Goal: Communication & Community: Answer question/provide support

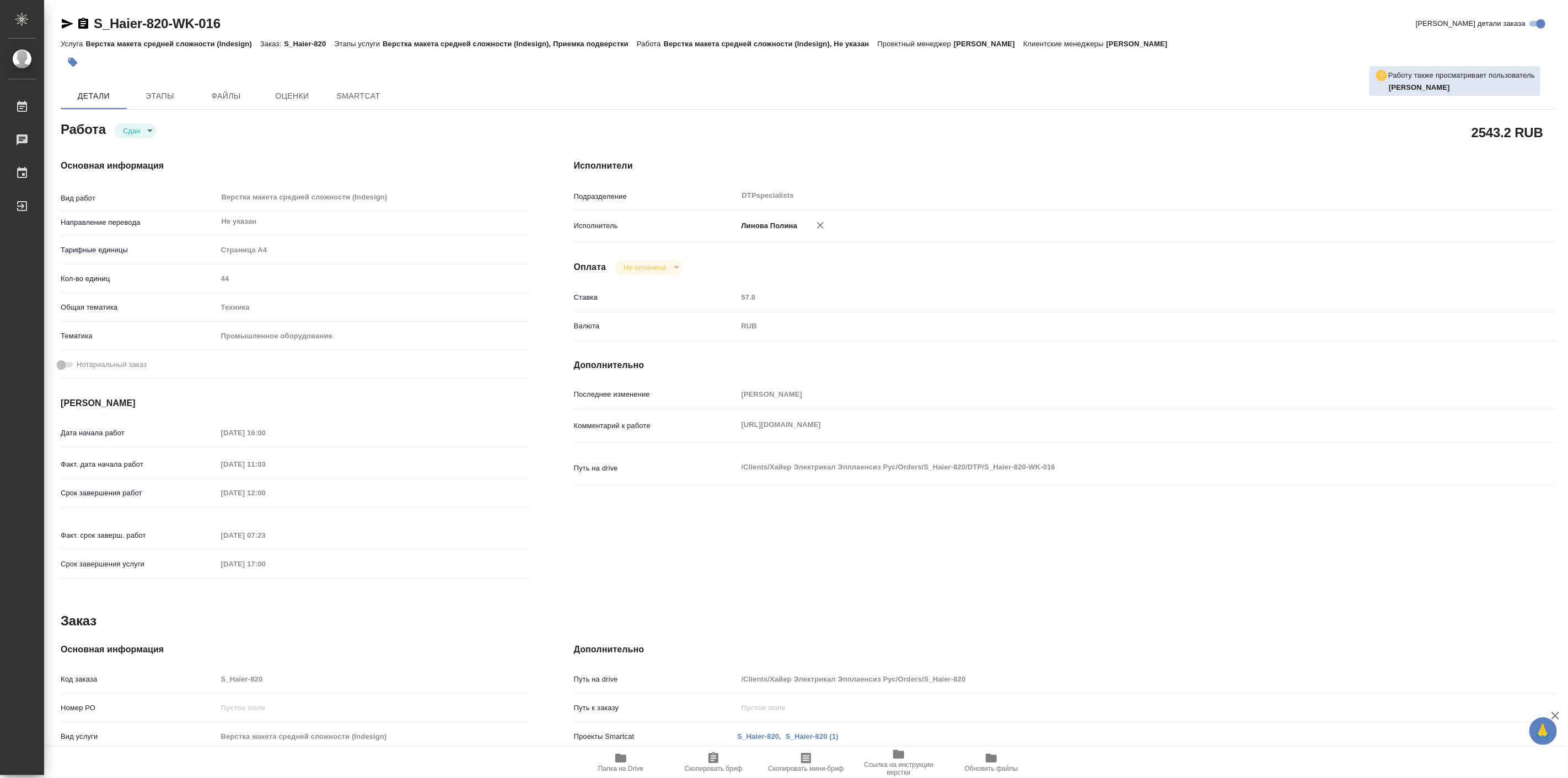
type textarea "x"
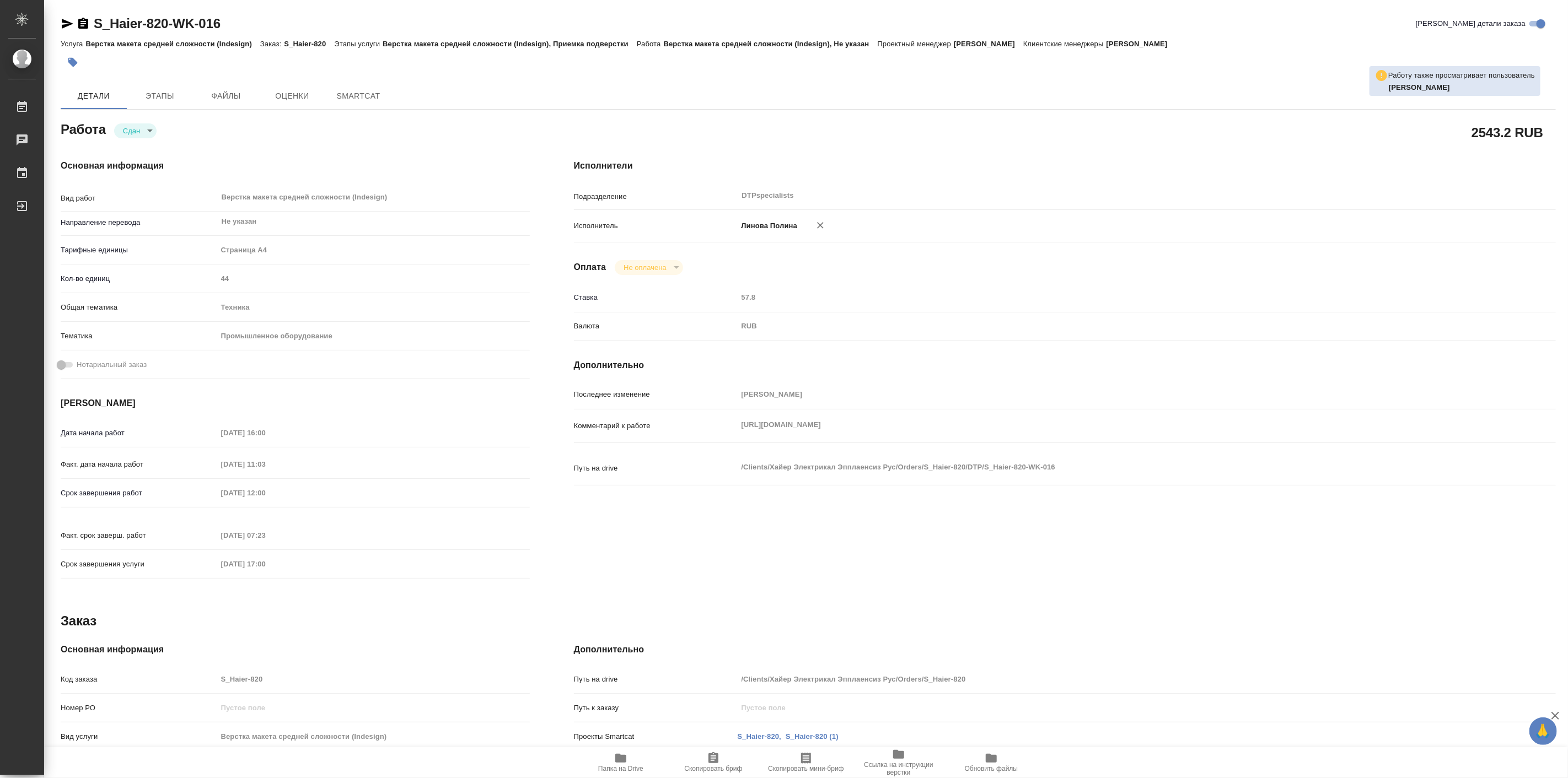
type textarea "x"
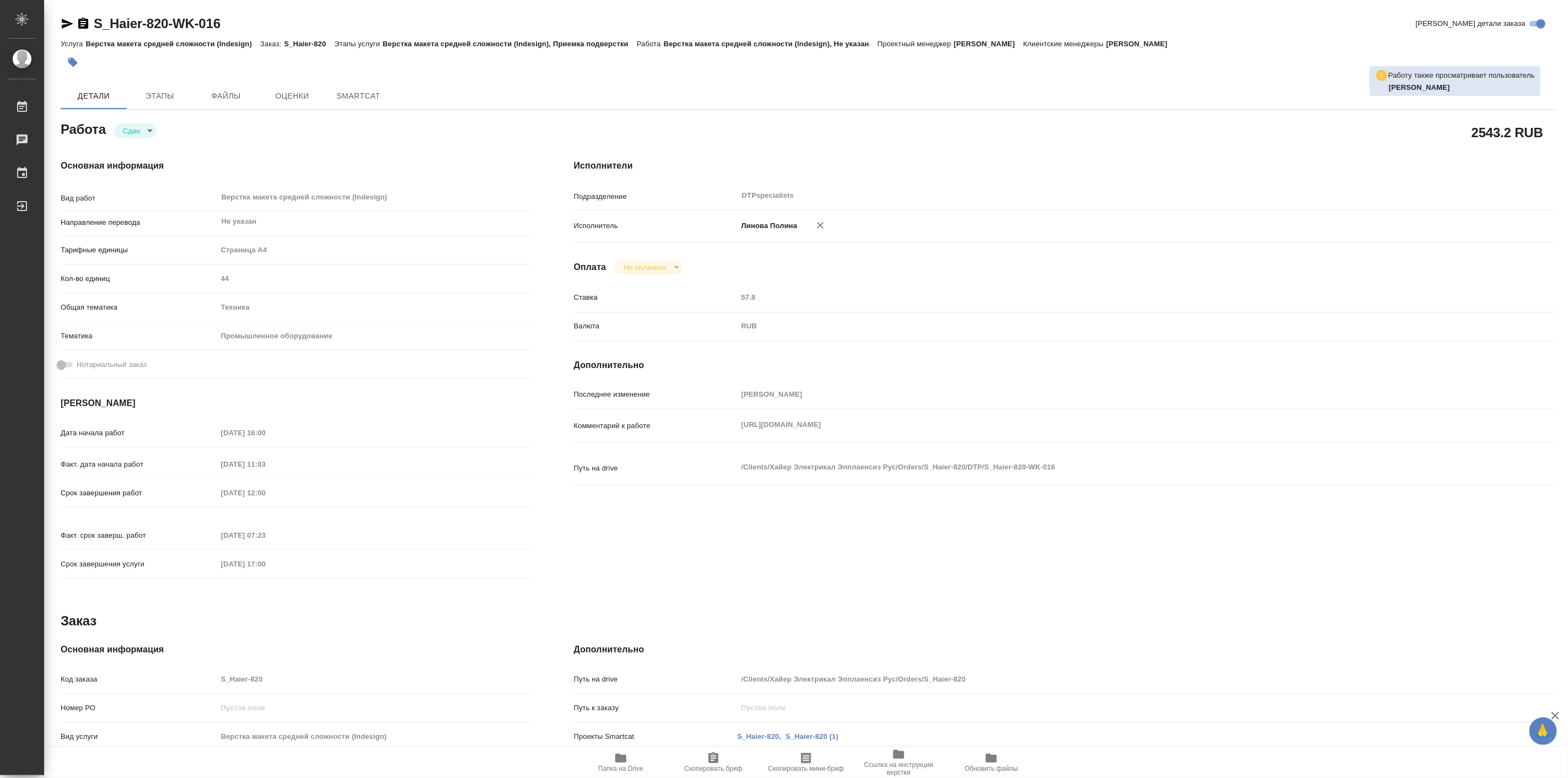
type textarea "x"
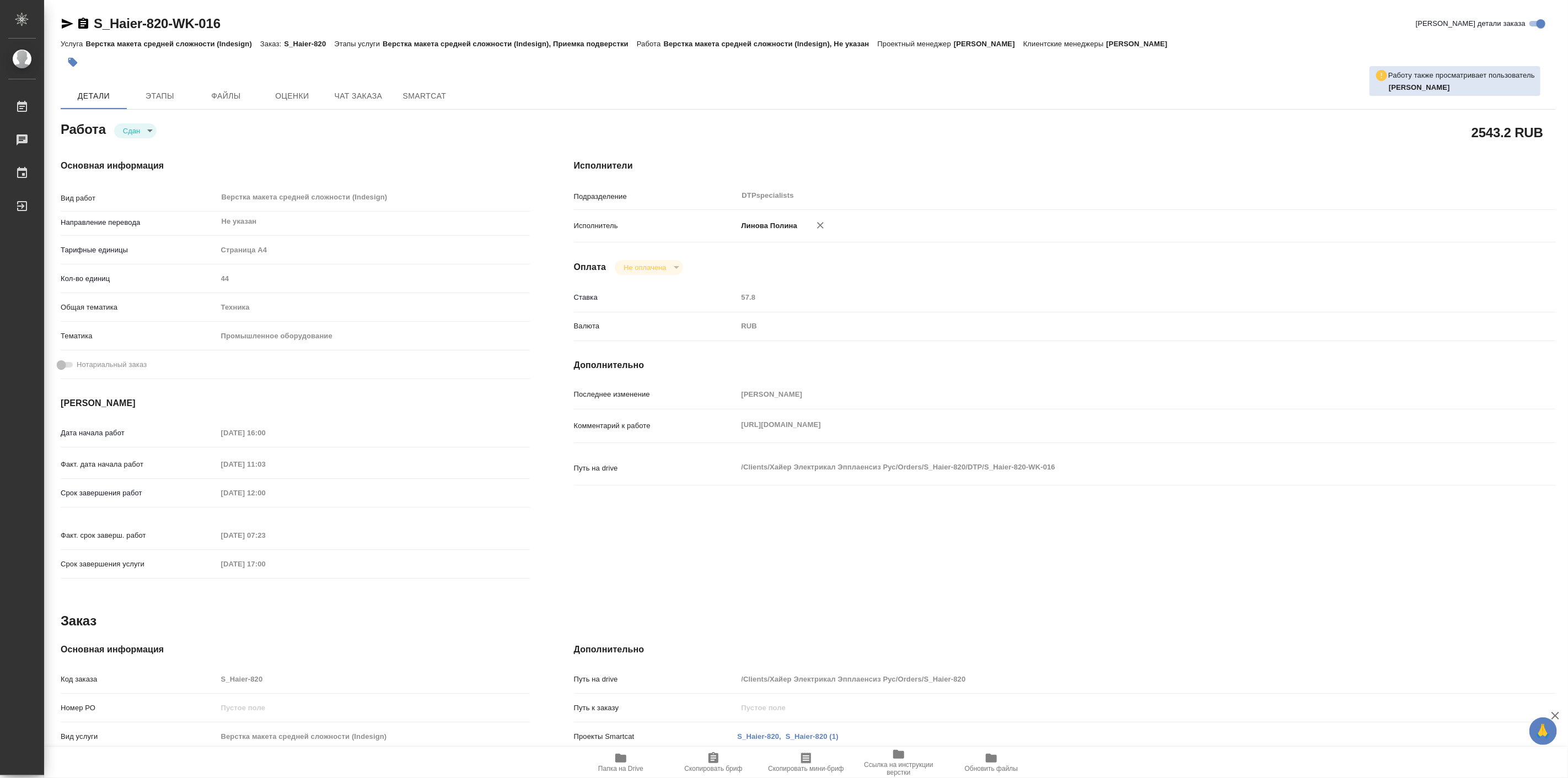
type textarea "x"
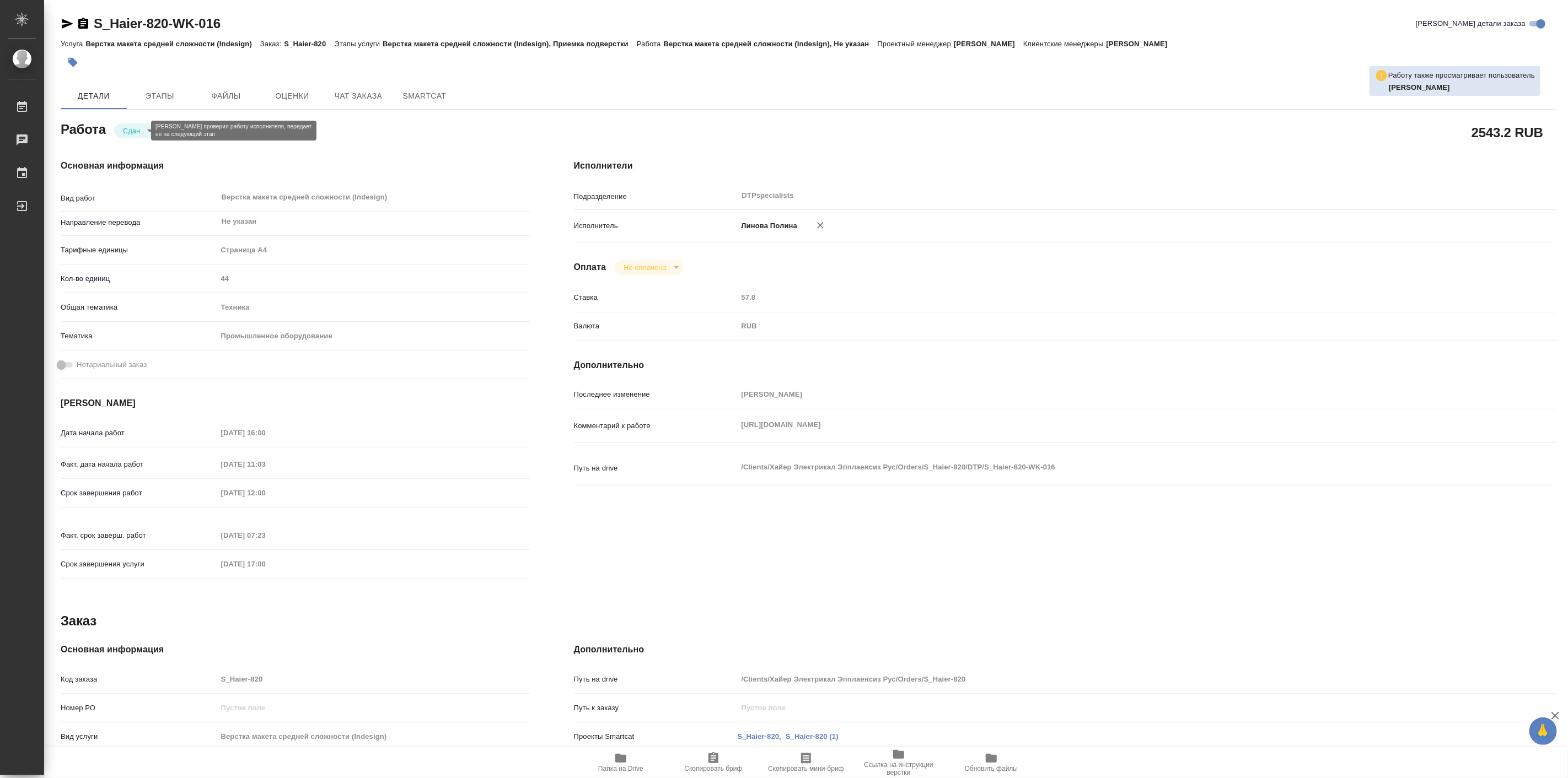
type textarea "x"
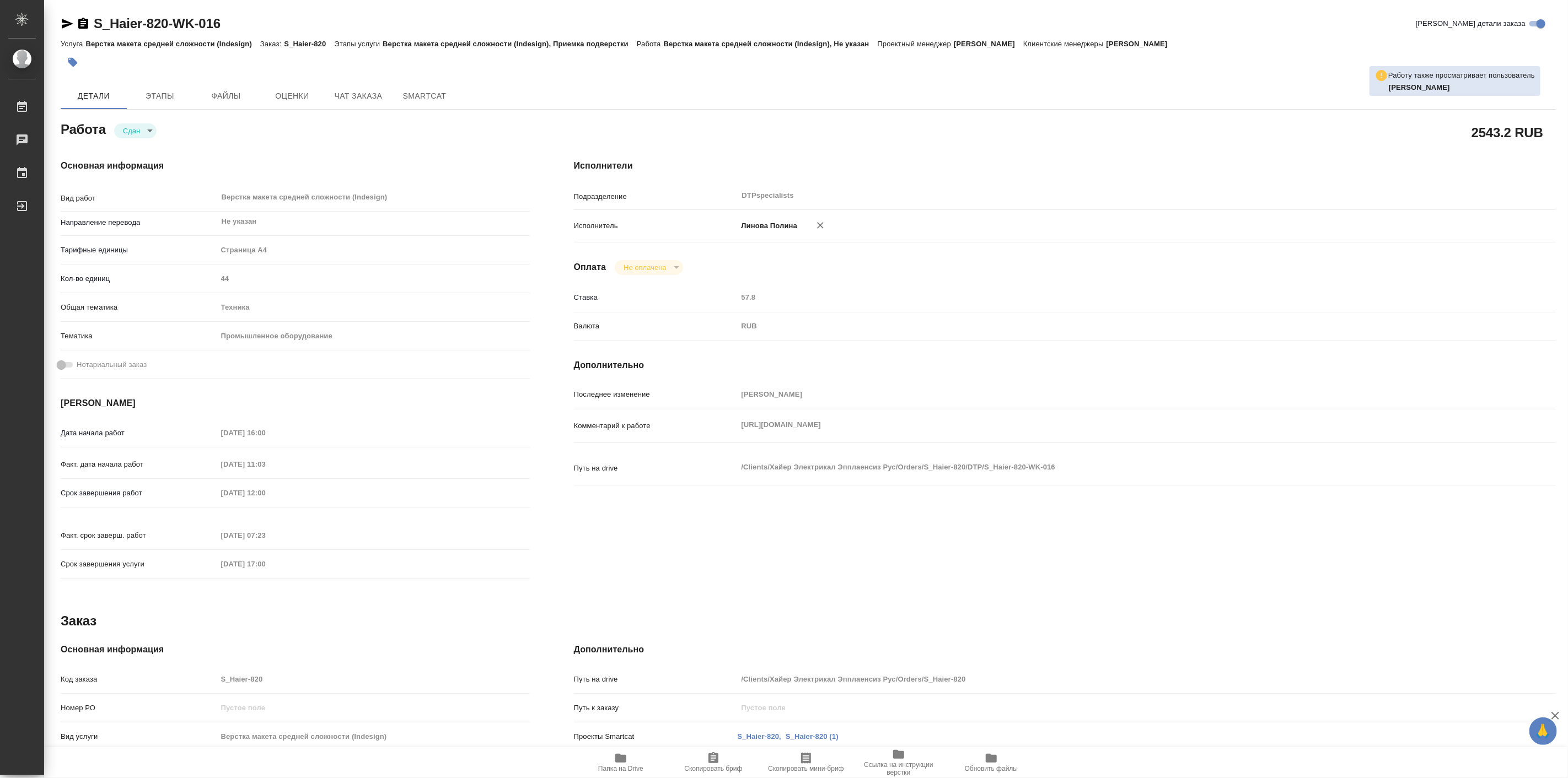
type textarea "x"
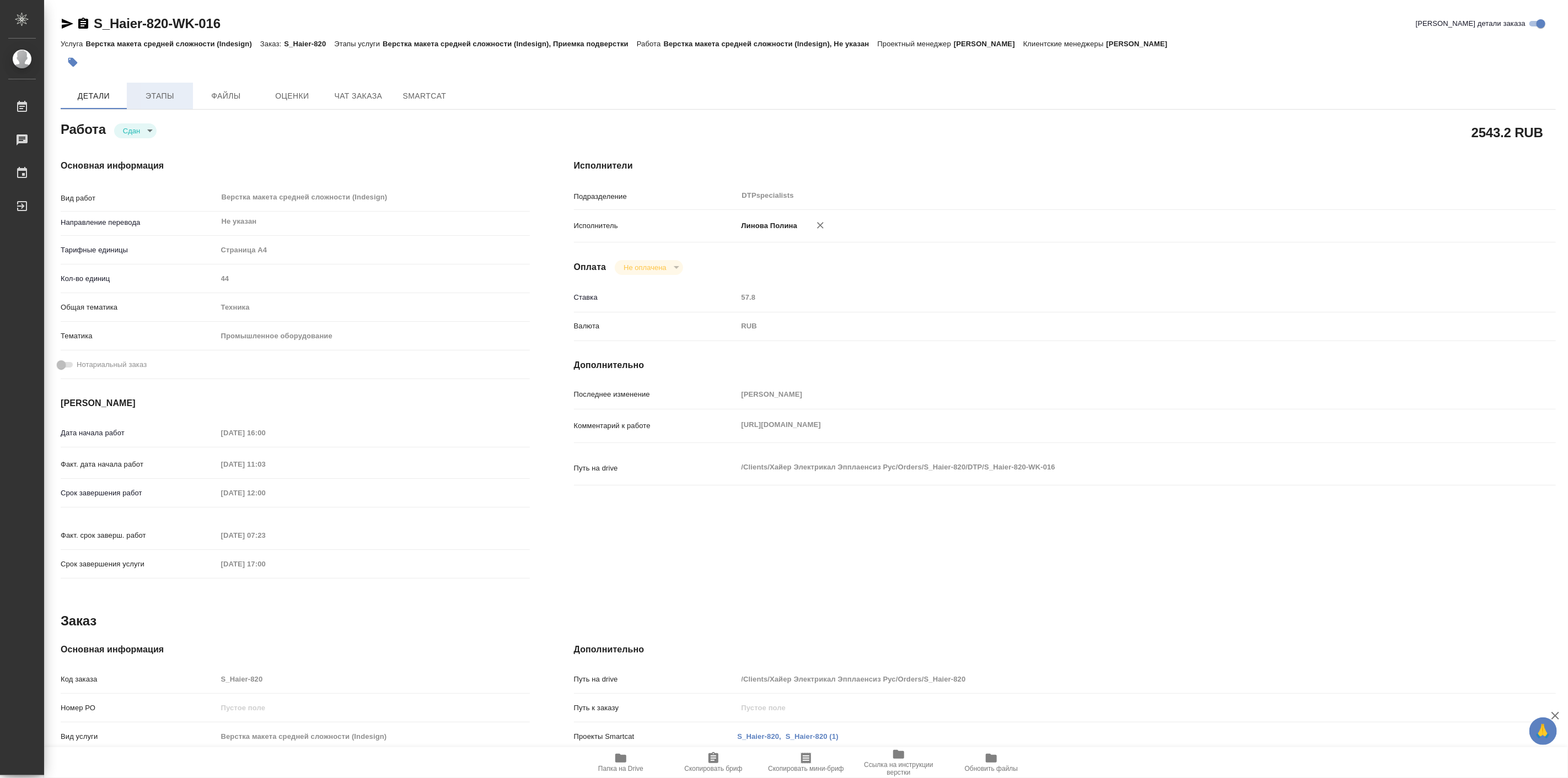
click at [169, 98] on span "Этапы" at bounding box center [160, 96] width 53 height 13
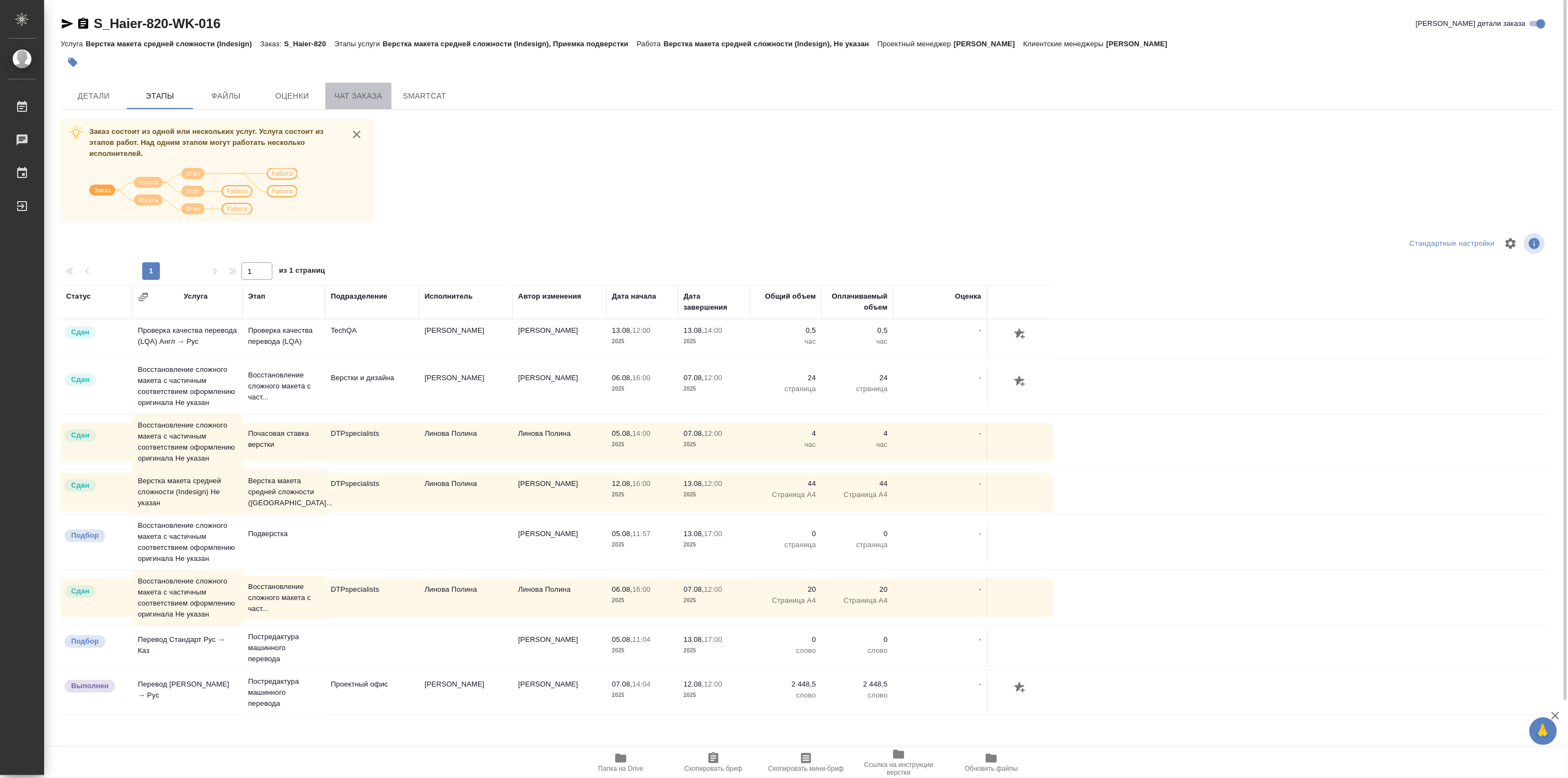
click at [370, 92] on span "Чат заказа" at bounding box center [358, 96] width 53 height 13
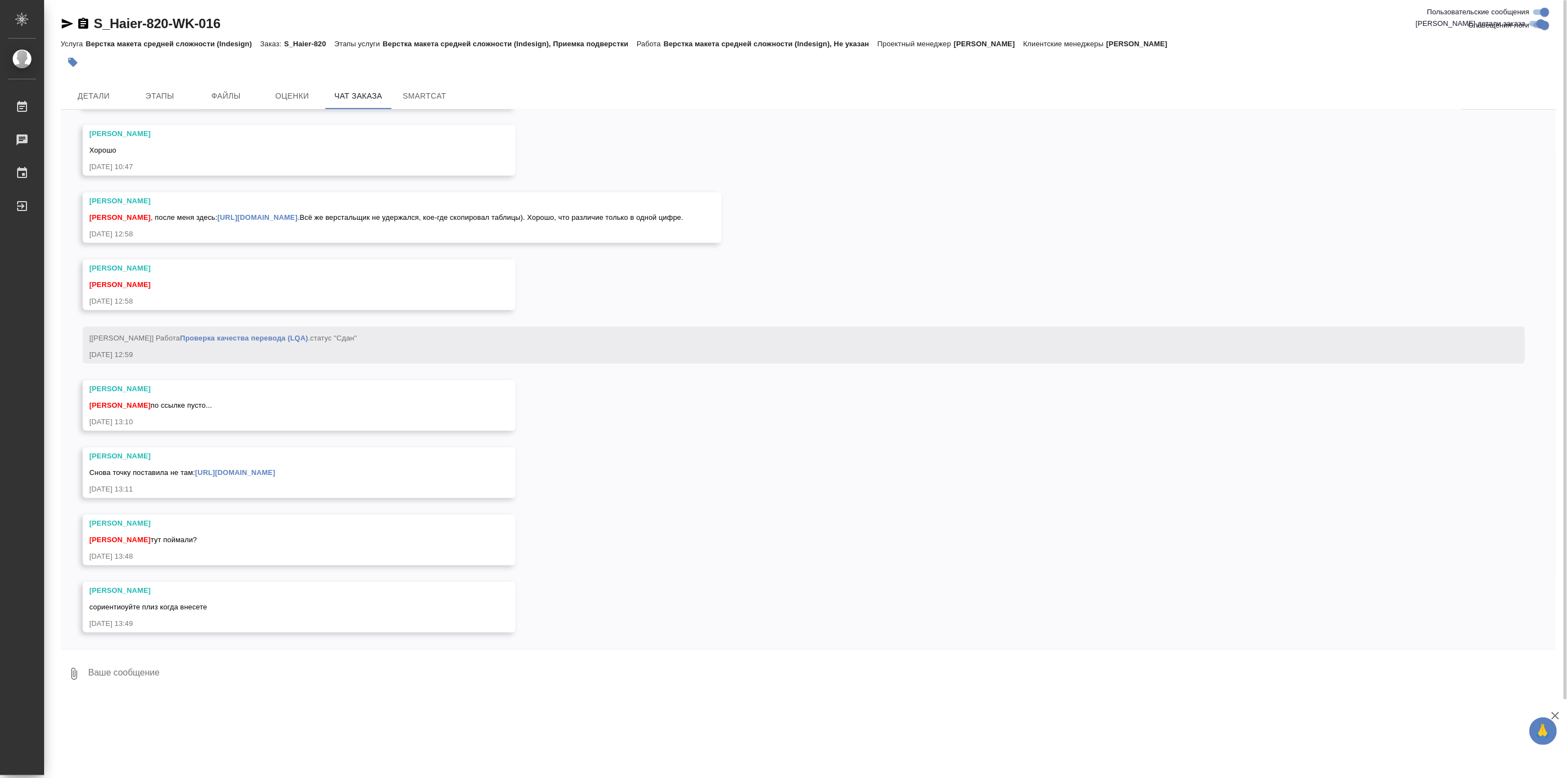
scroll to position [11524, 0]
click at [279, 675] on textarea at bounding box center [821, 674] width 1469 height 38
type textarea "Д"
click at [371, 675] on textarea "Добрый день! Подскажите, мы действительно меняем надпись "3-16 А" на" at bounding box center [812, 674] width 1451 height 38
click at [460, 678] on textarea "Добрый день! Подскажите, мы действительно меняем надпись "400 В, 3-16 А" на" at bounding box center [812, 674] width 1451 height 38
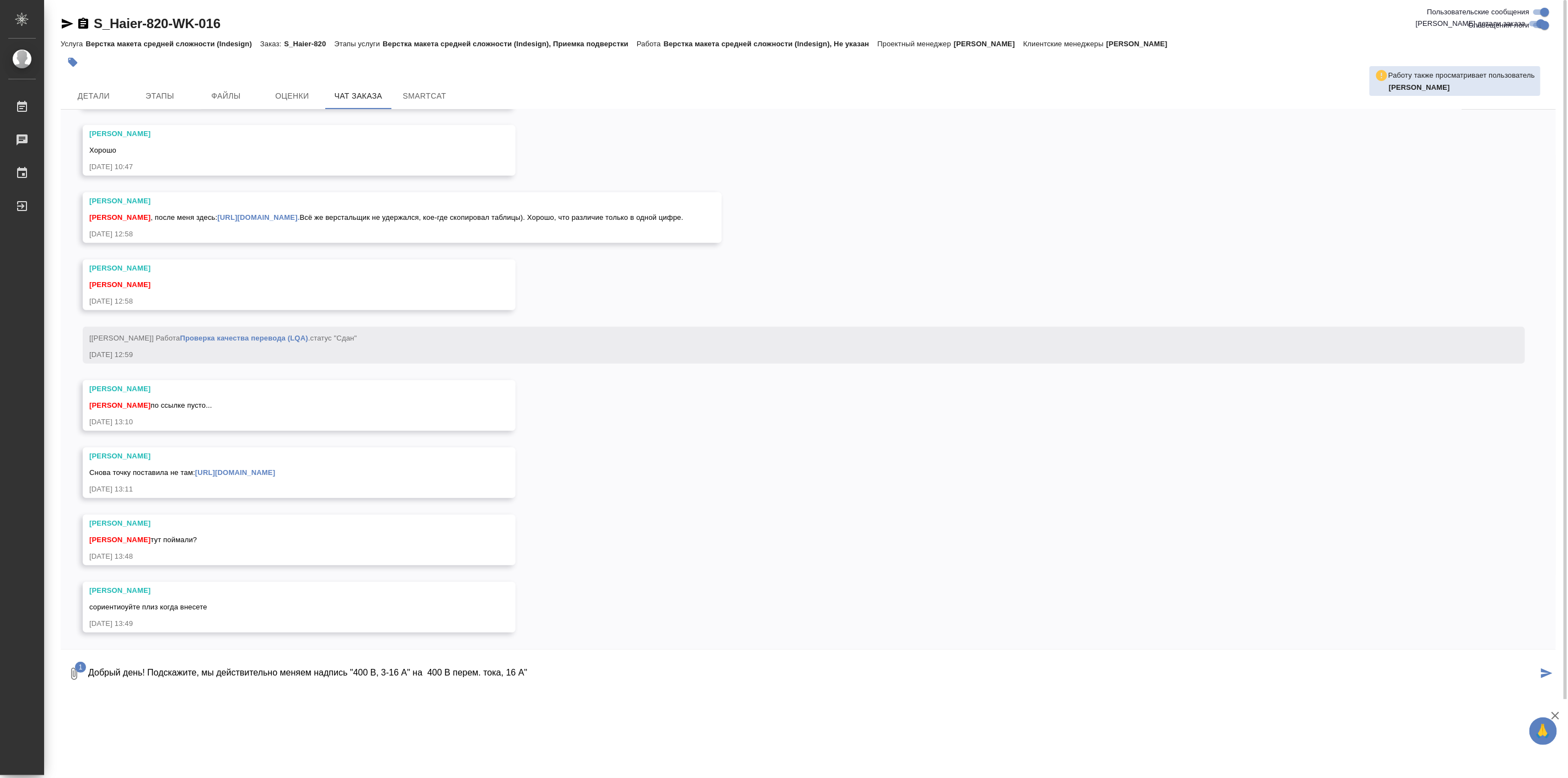
click at [719, 681] on textarea "Добрый день! Подскажите, мы действительно меняем надпись "400 В, 3-16 А" на 400…" at bounding box center [812, 674] width 1451 height 38
type textarea "Добрый день! Подскажите, мы действительно меняем надпись "400 В, 3-16 А" на 400…"
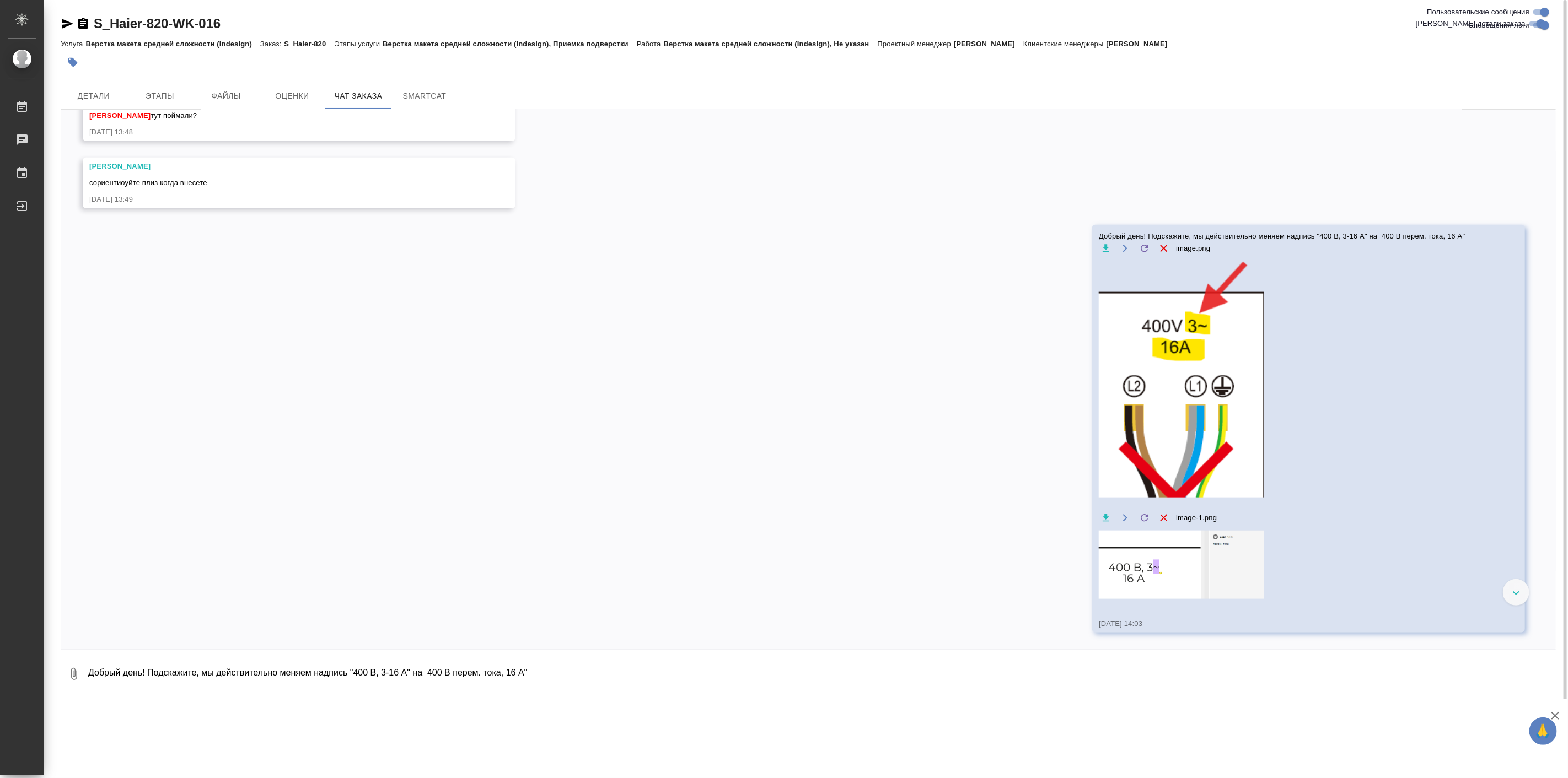
scroll to position [11948, 0]
click at [241, 677] on textarea at bounding box center [821, 674] width 1469 height 38
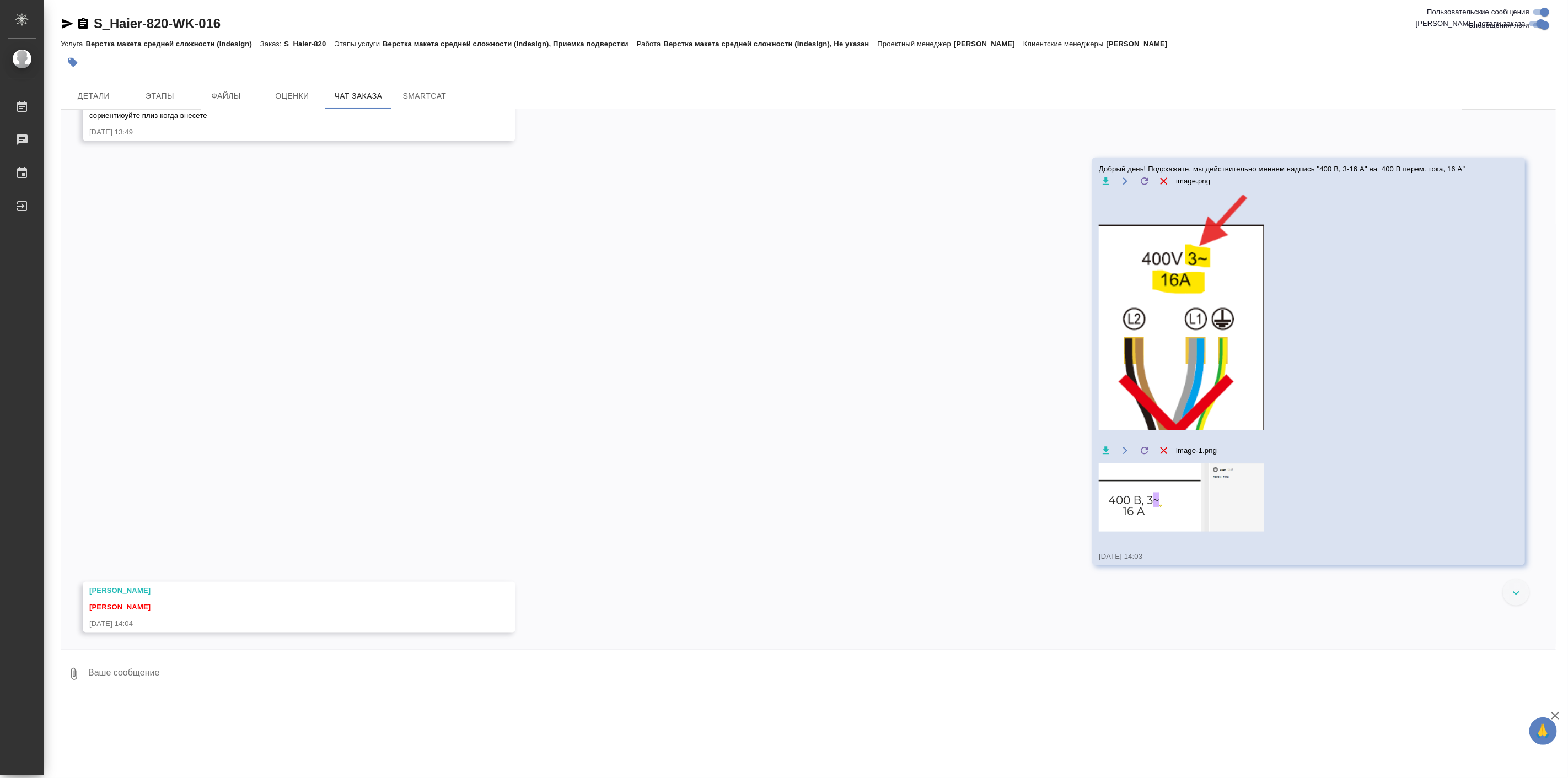
scroll to position [12015, 0]
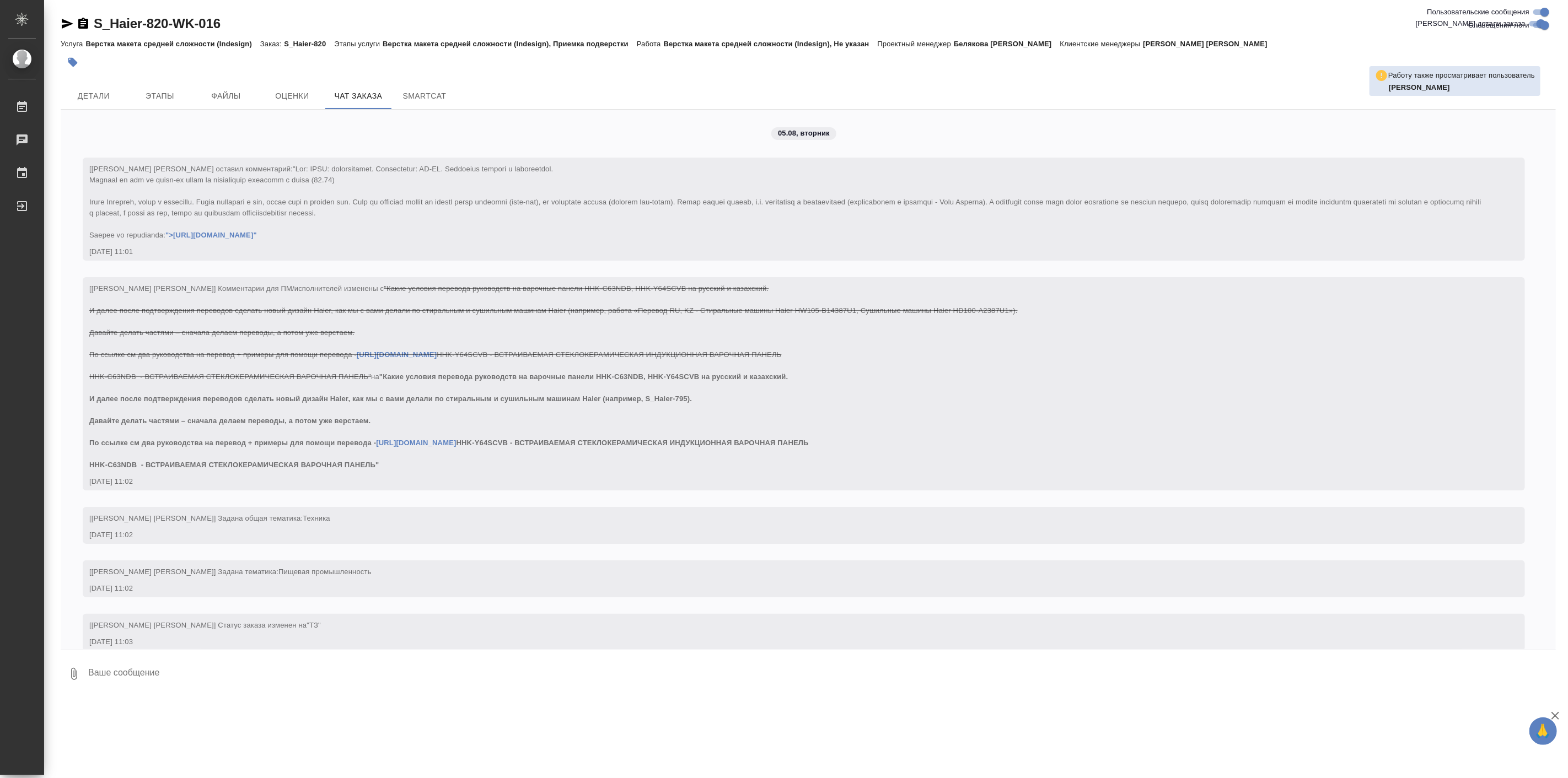
scroll to position [12015, 0]
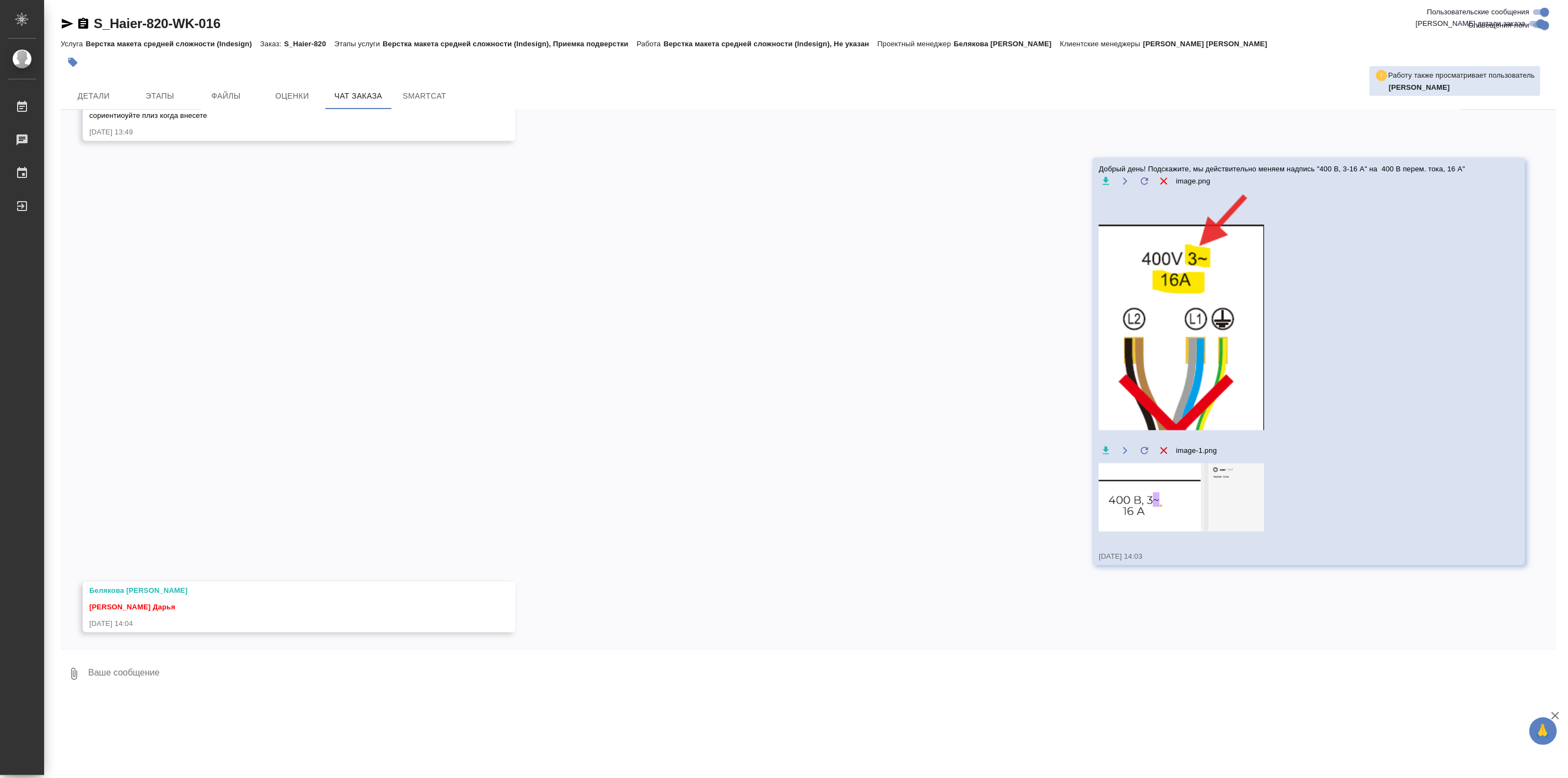
click at [179, 663] on textarea at bounding box center [821, 674] width 1469 height 38
type textarea "Может тогда ""
click at [1557, 712] on icon "button" at bounding box center [1555, 716] width 13 height 13
click at [74, 679] on icon "button" at bounding box center [74, 674] width 13 height 13
click at [438, 732] on div at bounding box center [784, 389] width 1568 height 778
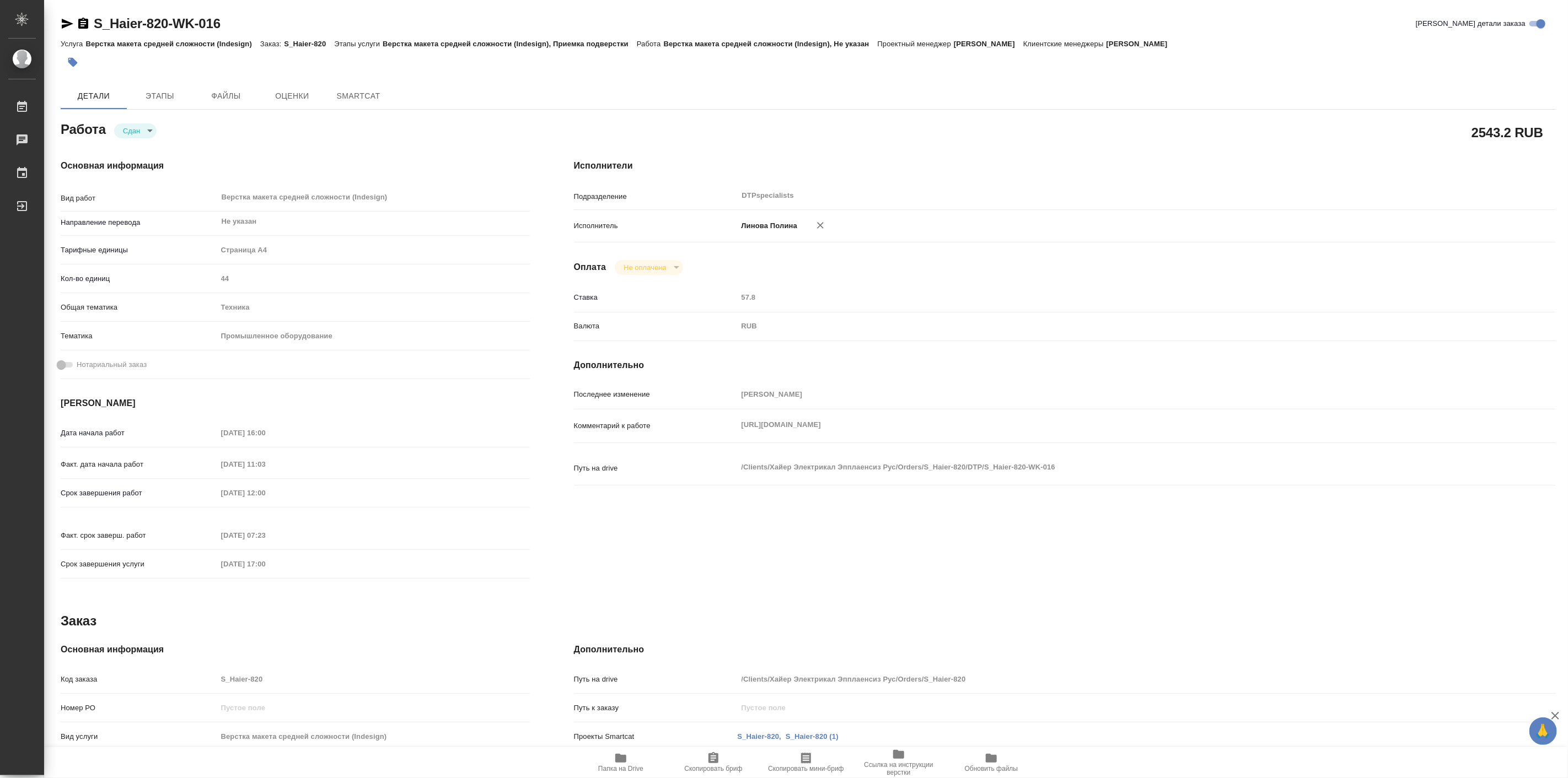
type textarea "x"
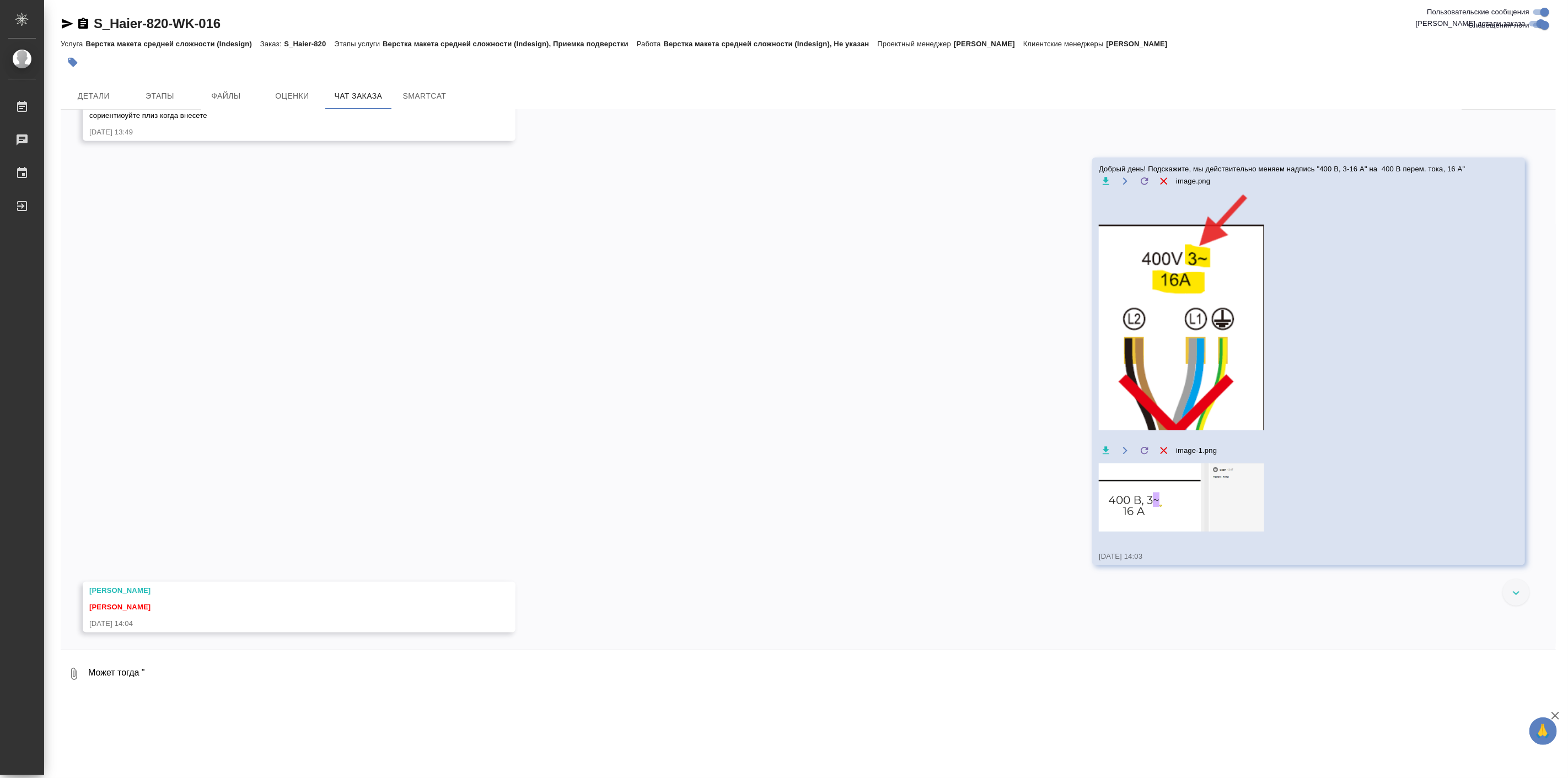
scroll to position [11528, 0]
click at [175, 676] on textarea "Может тогда "" at bounding box center [821, 674] width 1469 height 38
drag, startPoint x: 1325, startPoint y: 171, endPoint x: 1371, endPoint y: 167, distance: 46.2
click at [1371, 167] on span "Добрый день! Подскажите, мы действительно меняем надпись "400 В, 3-16 А" на 400…" at bounding box center [1292, 169] width 388 height 11
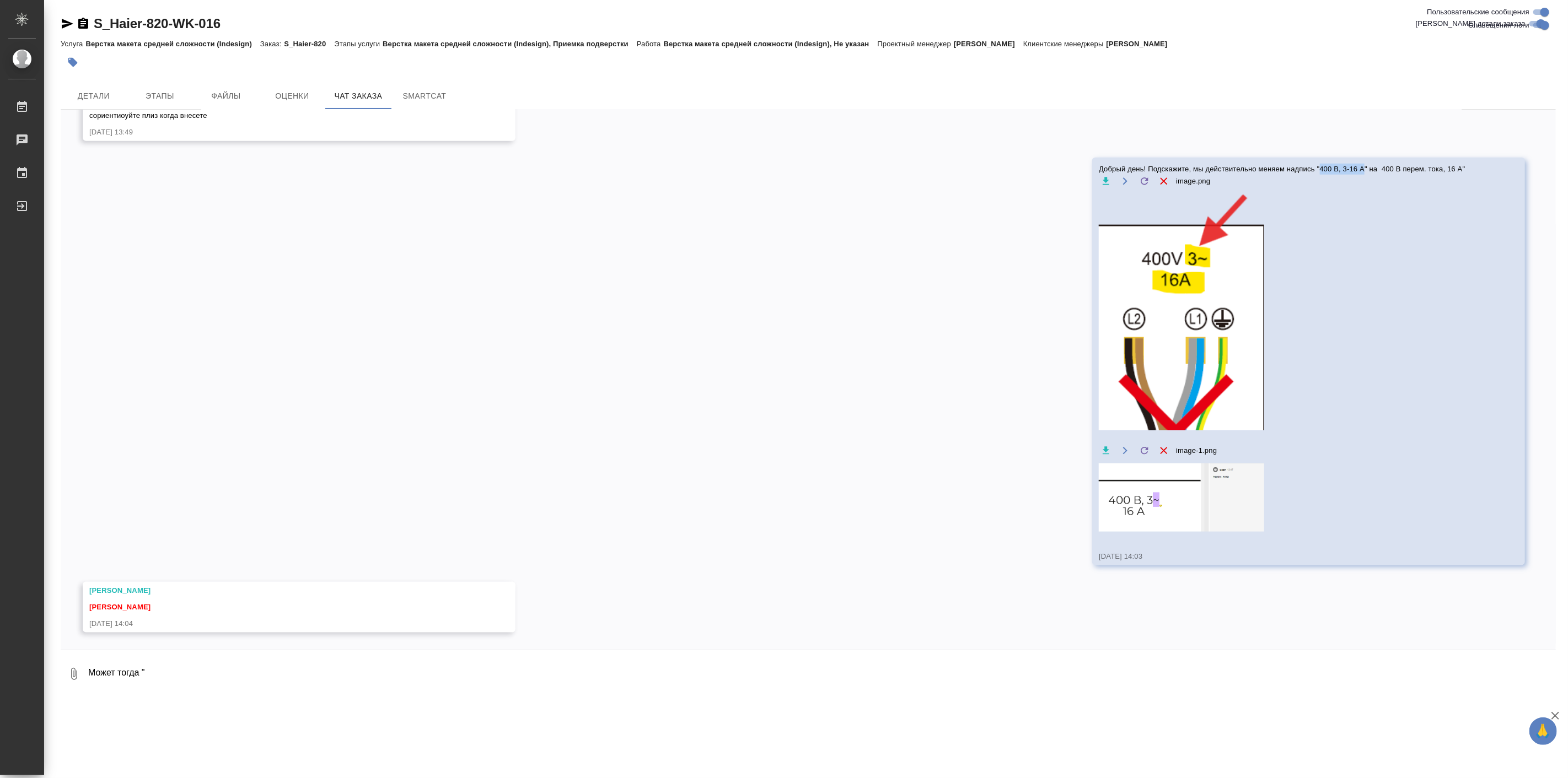
copy span "400 В, 3-16 А"
click at [248, 663] on textarea "Может тогда "" at bounding box center [821, 674] width 1469 height 38
paste textarea "400 В, 3-16 А"
click at [173, 674] on textarea "Может тогда "400 В, 3-16 А" at bounding box center [812, 674] width 1451 height 38
click at [344, 677] on textarea "Может тогда "400 В перем. тока , 3-16 А" at bounding box center [812, 674] width 1451 height 38
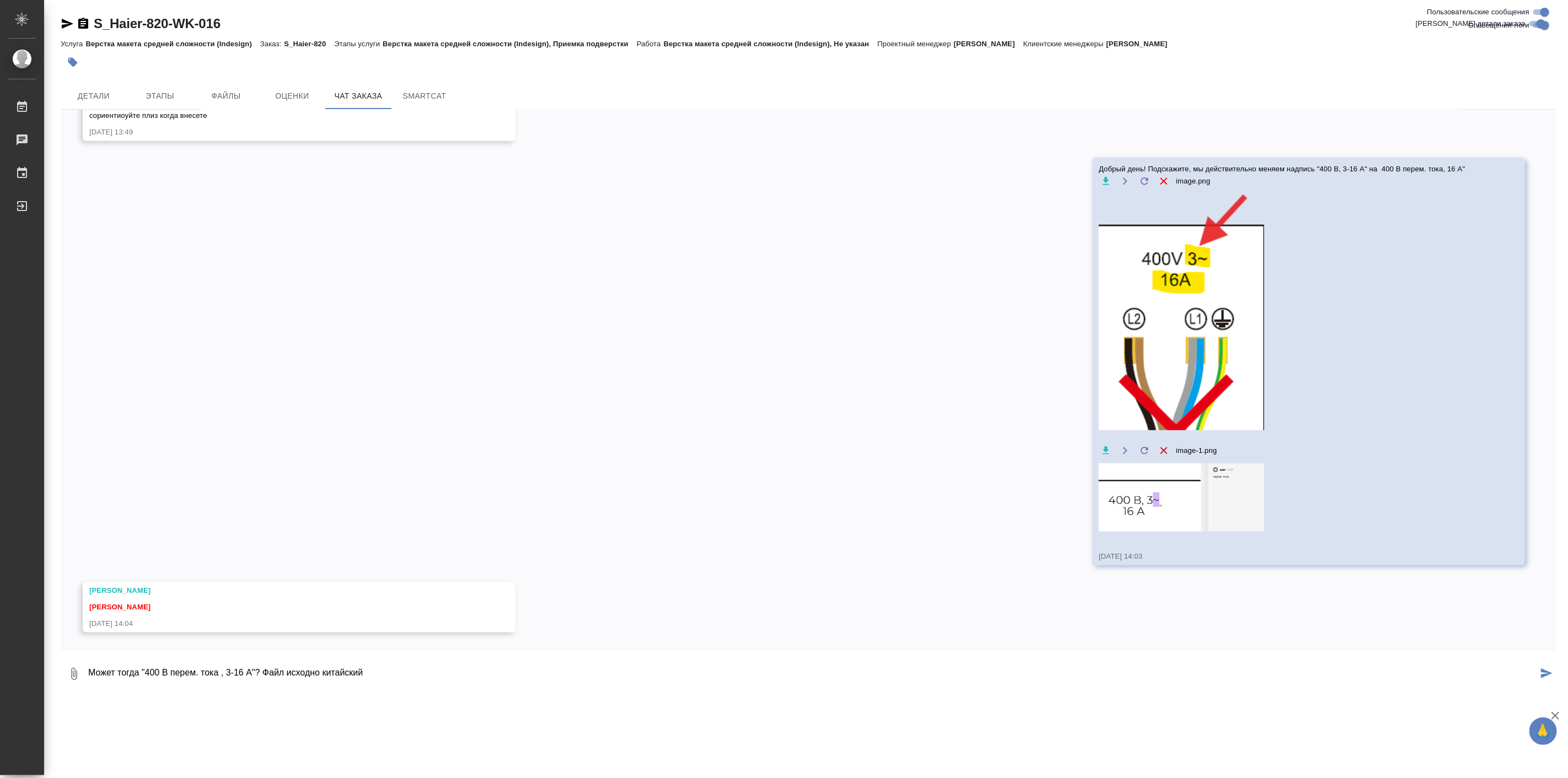
drag, startPoint x: 398, startPoint y: 679, endPoint x: 274, endPoint y: 672, distance: 124.2
click at [274, 672] on textarea "Может тогда "400 В перем. тока , 3-16 А"? Файл исходно китайский" at bounding box center [812, 674] width 1451 height 38
click at [134, 670] on textarea "Может тогда "400 В перем. тока , 3-16 А"?" at bounding box center [812, 674] width 1451 height 38
type textarea "Может имеется в виду "400 В перем. тока , 3-16 А"?"
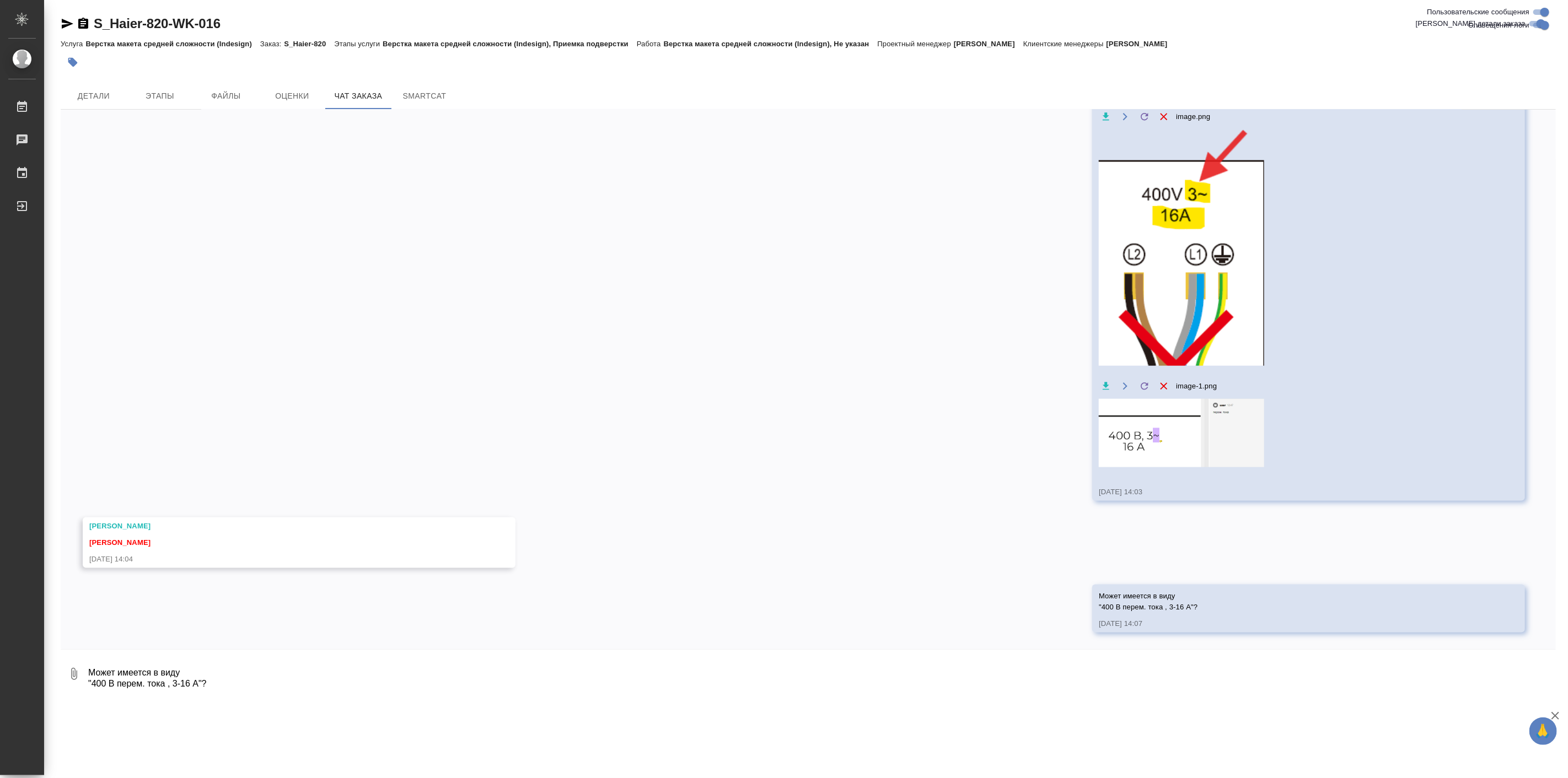
scroll to position [12080, 0]
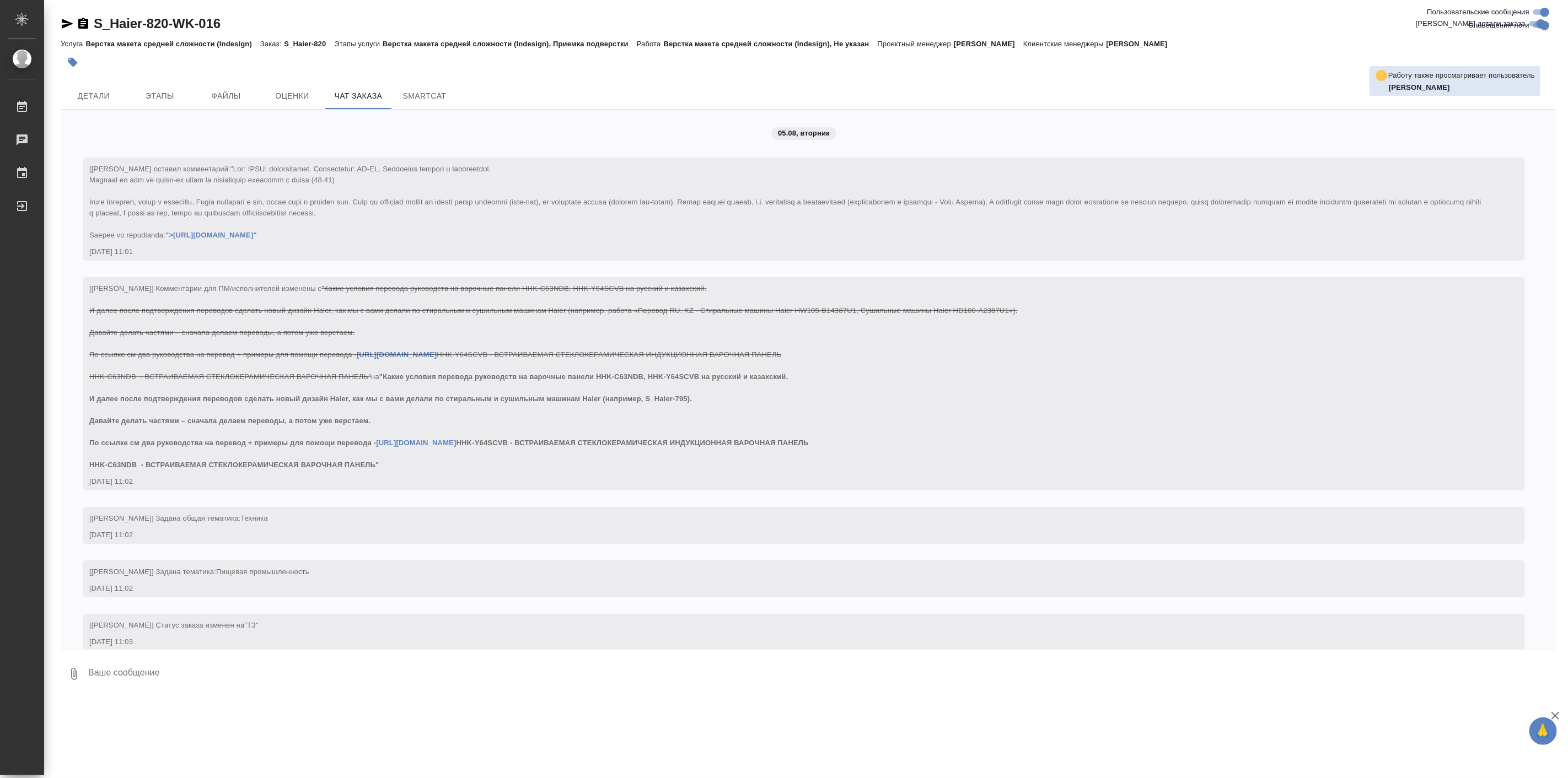
scroll to position [12080, 0]
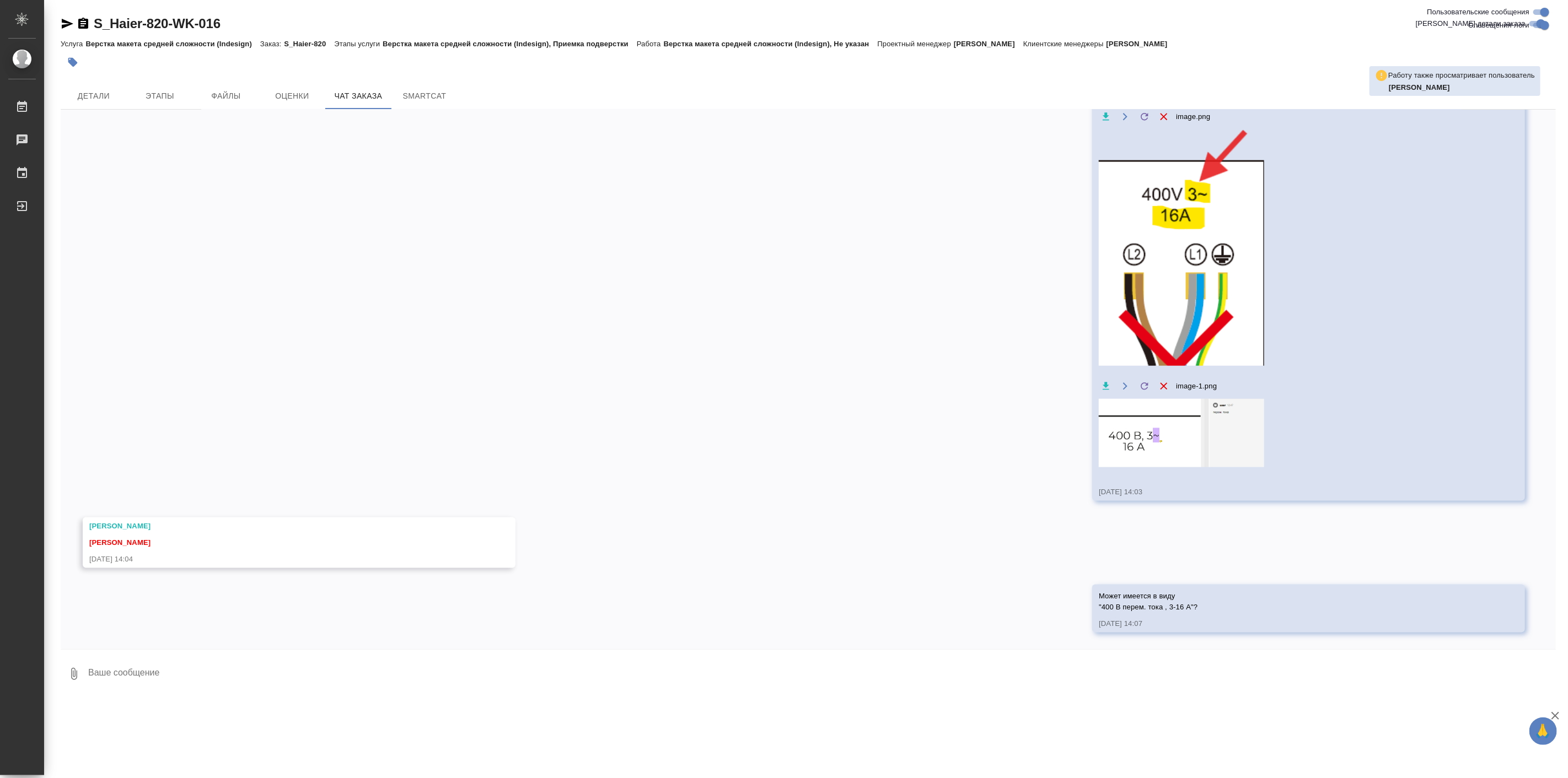
click at [1331, 537] on div "05.08, вторник [Усманова Ольга] Клиент оставил комментарий: ">https://drive.awa…" at bounding box center [808, 380] width 1495 height 539
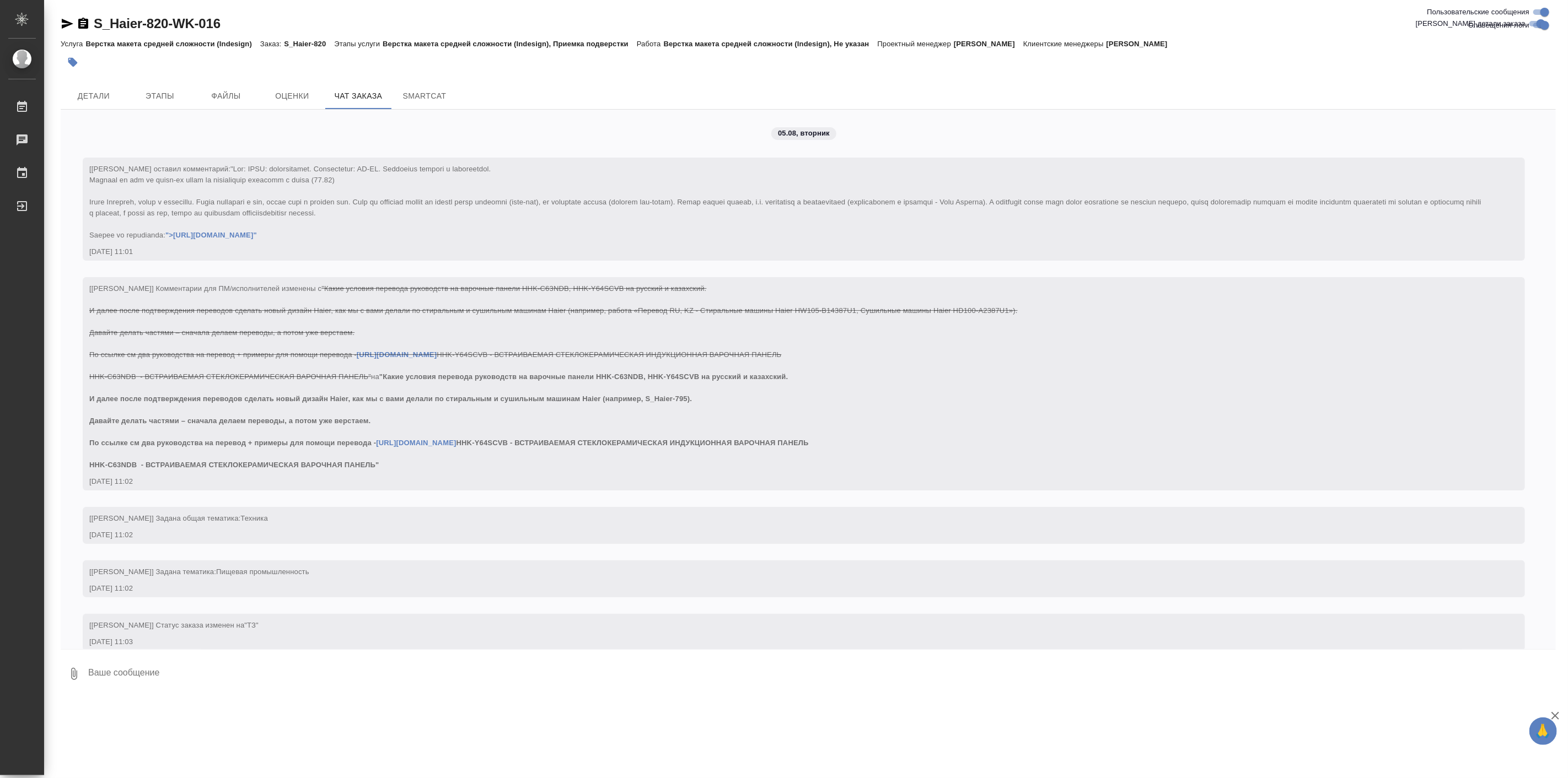
scroll to position [12080, 0]
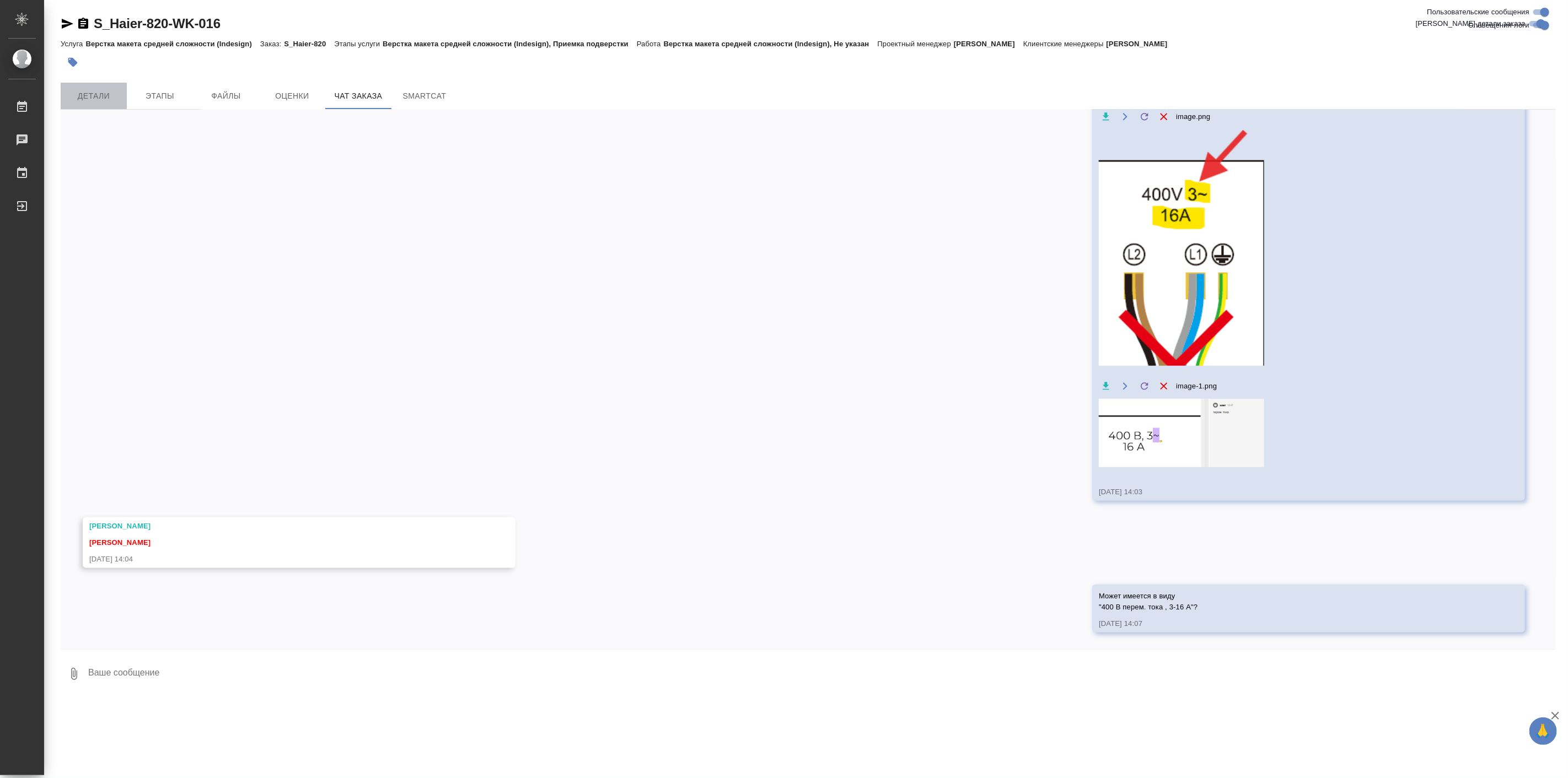
click at [107, 94] on span "Детали" at bounding box center [94, 96] width 53 height 13
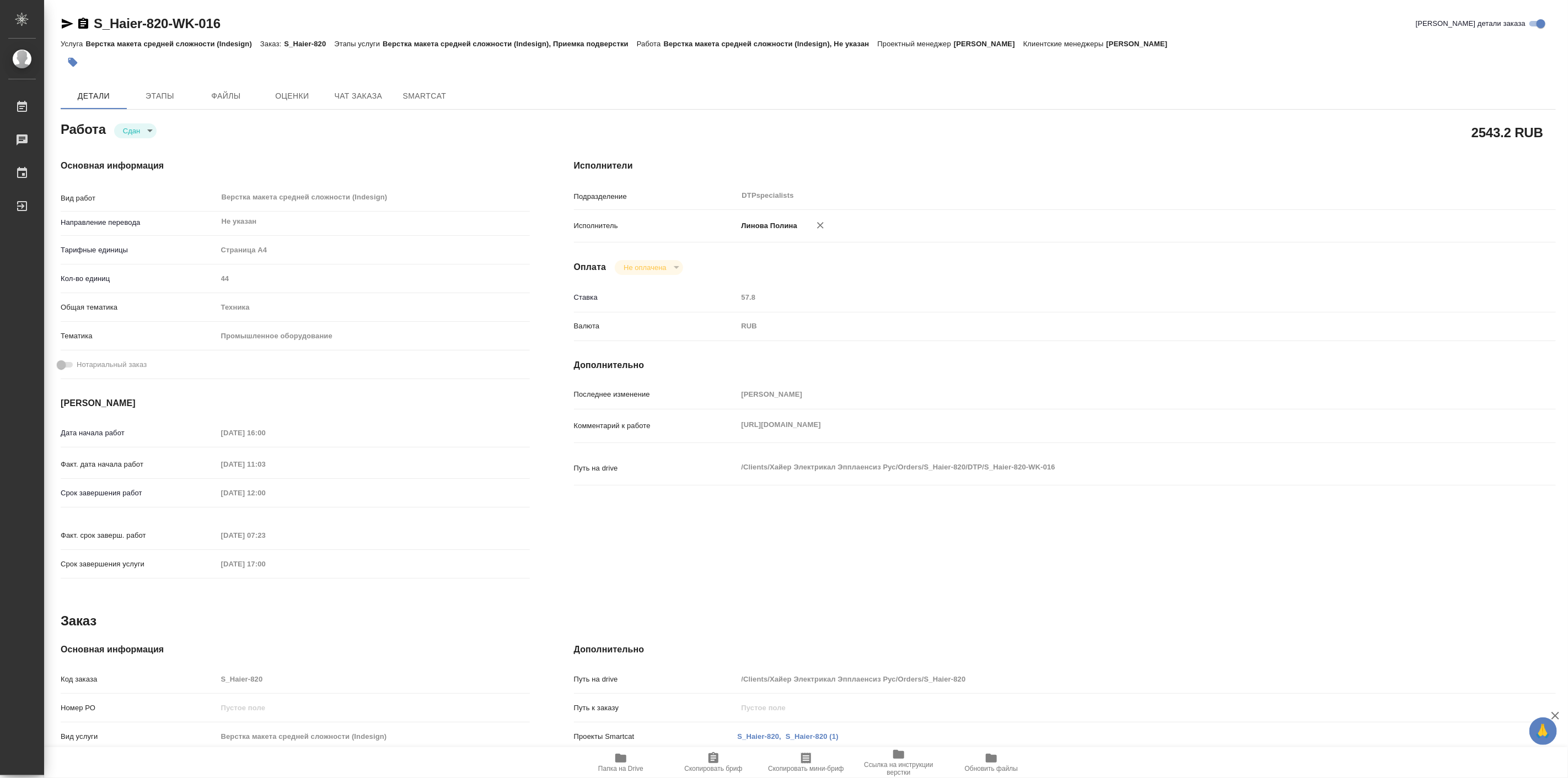
type textarea "x"
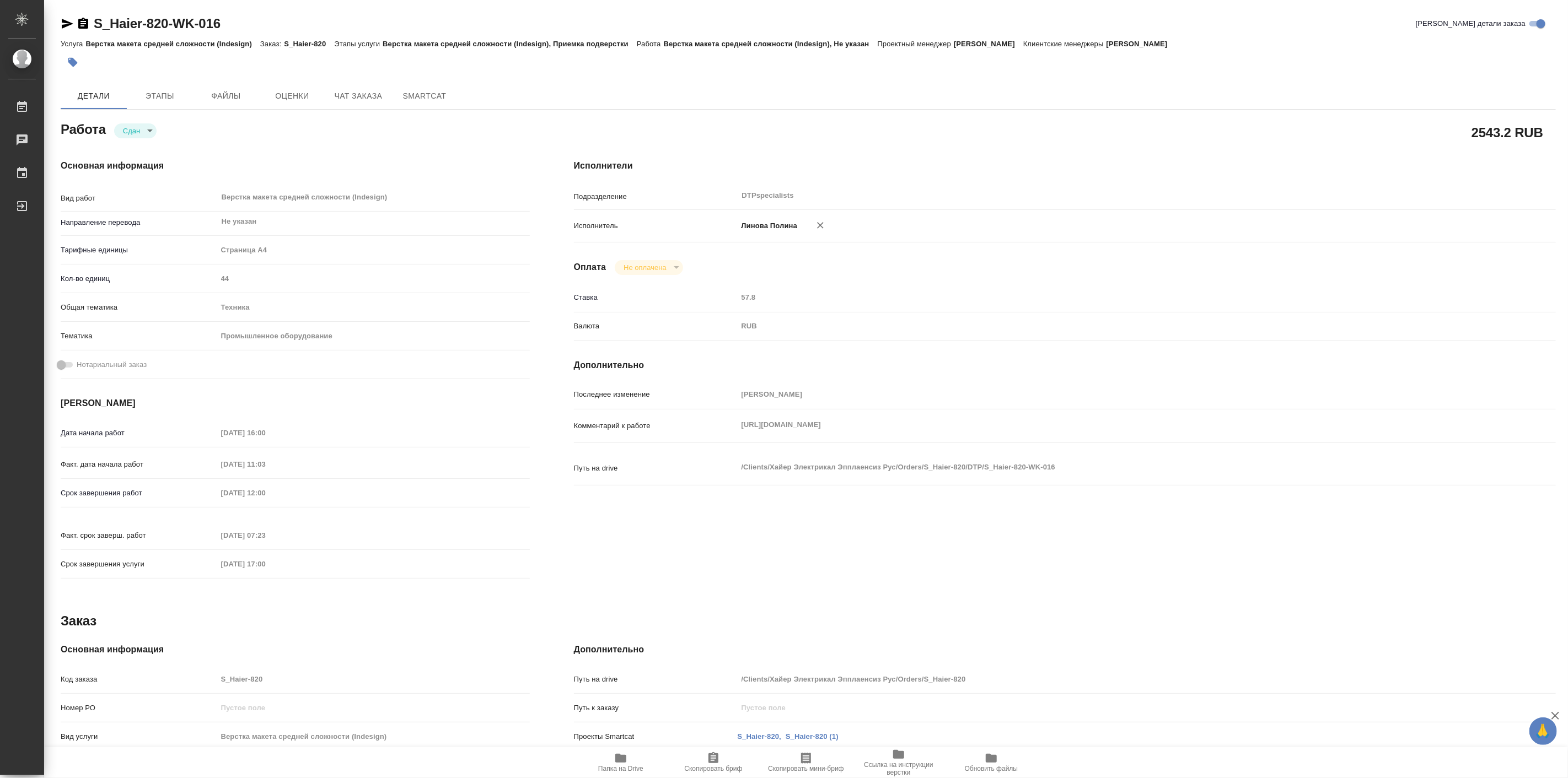
type textarea "x"
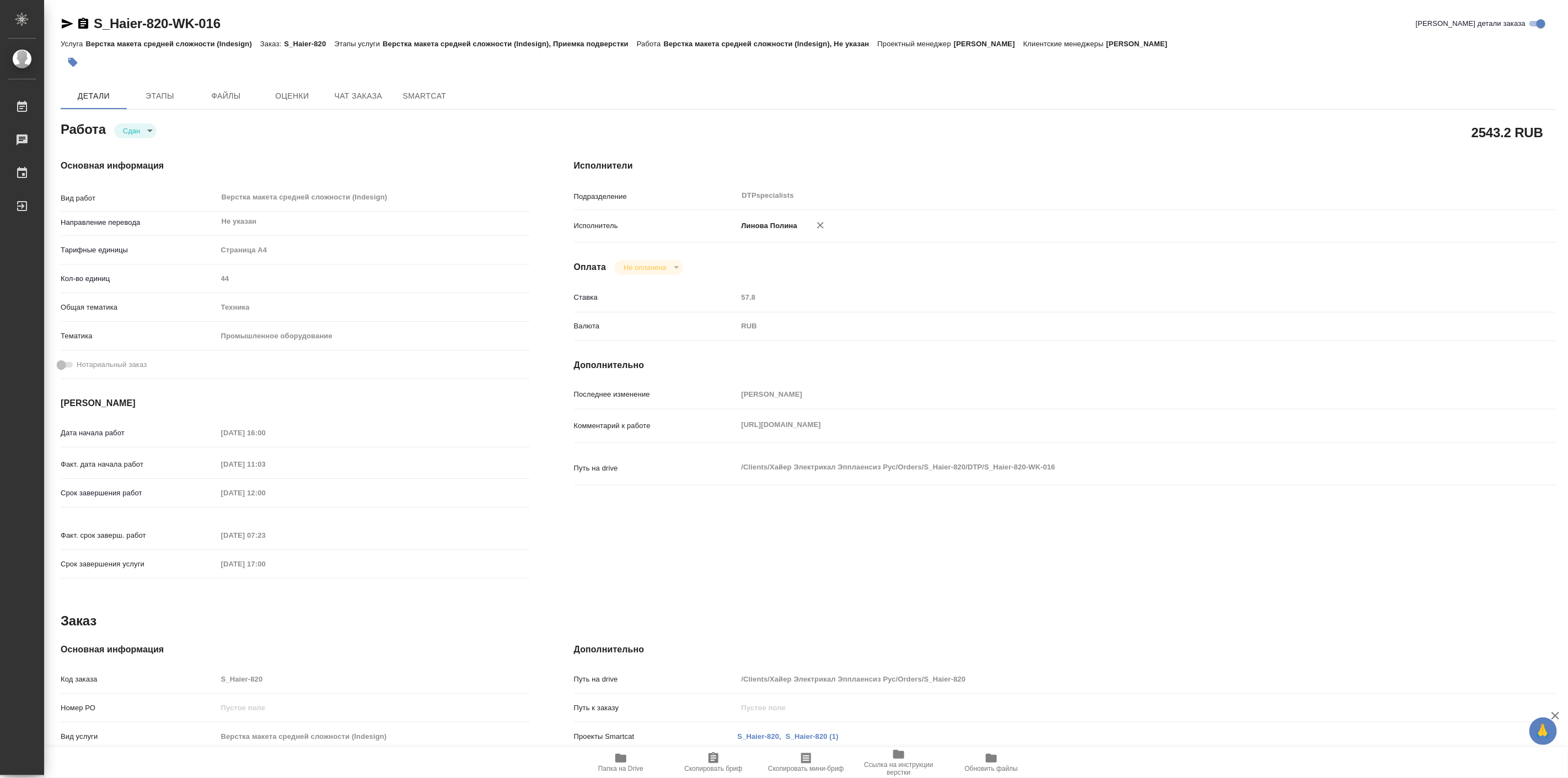
click at [610, 764] on span "Папка на Drive" at bounding box center [621, 762] width 80 height 21
type textarea "x"
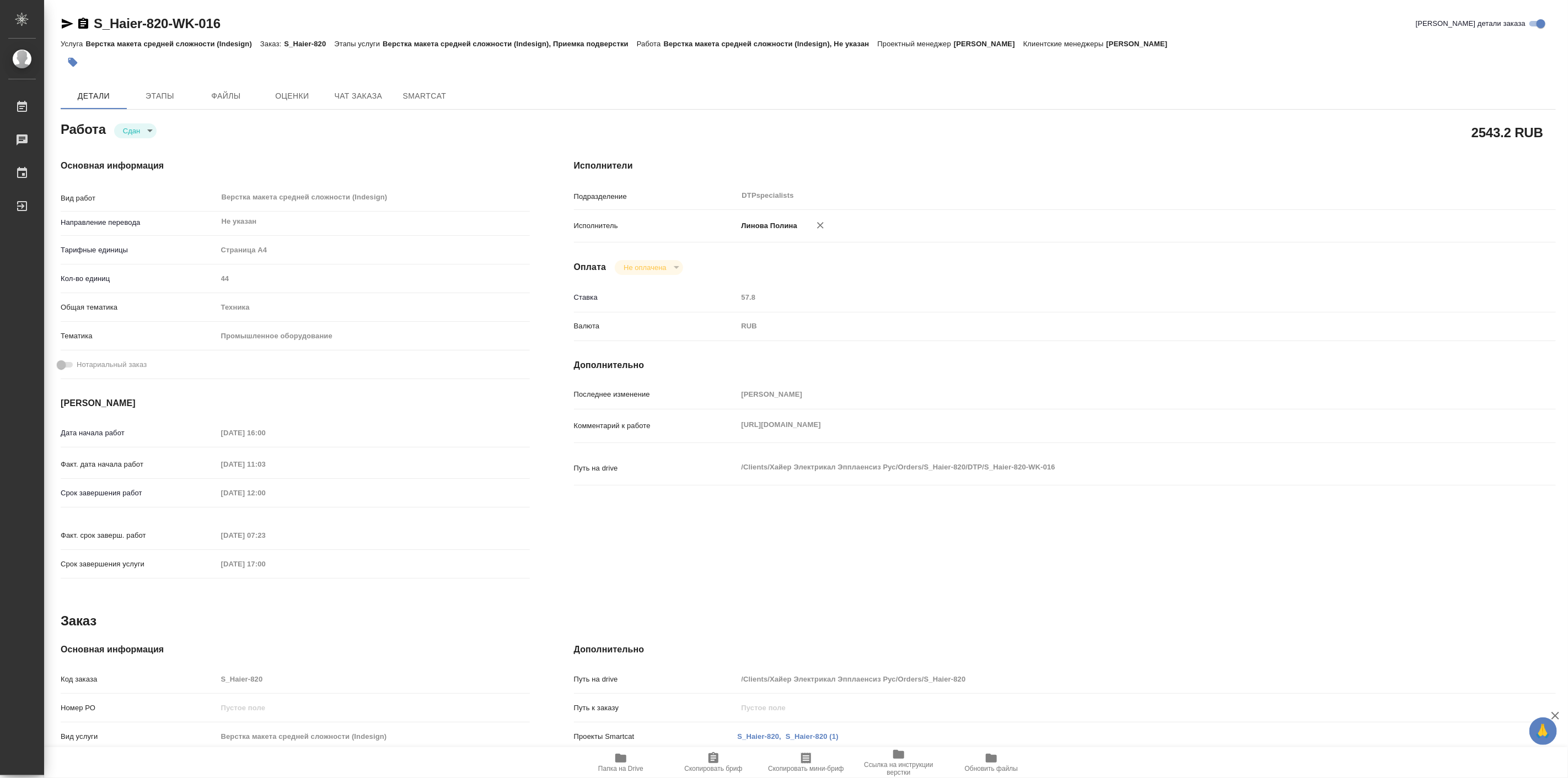
type textarea "x"
click at [354, 102] on span "Чат заказа" at bounding box center [358, 96] width 53 height 13
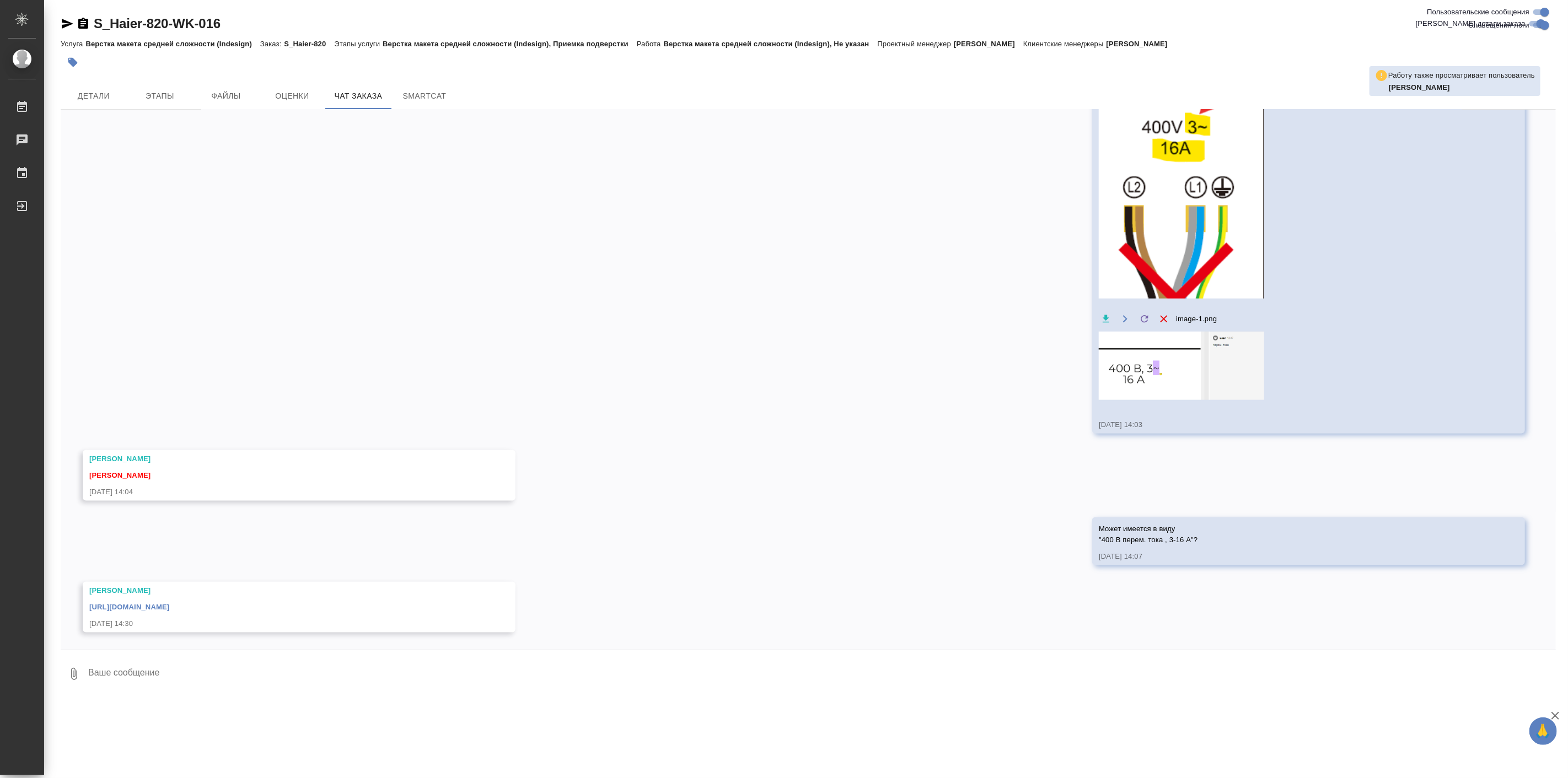
scroll to position [12169, 0]
click at [1155, 599] on div "05.08, [DATE] [[PERSON_NAME] оставил комментарий: ">[URL][DOMAIN_NAME]" [DATE] …" at bounding box center [808, 380] width 1495 height 539
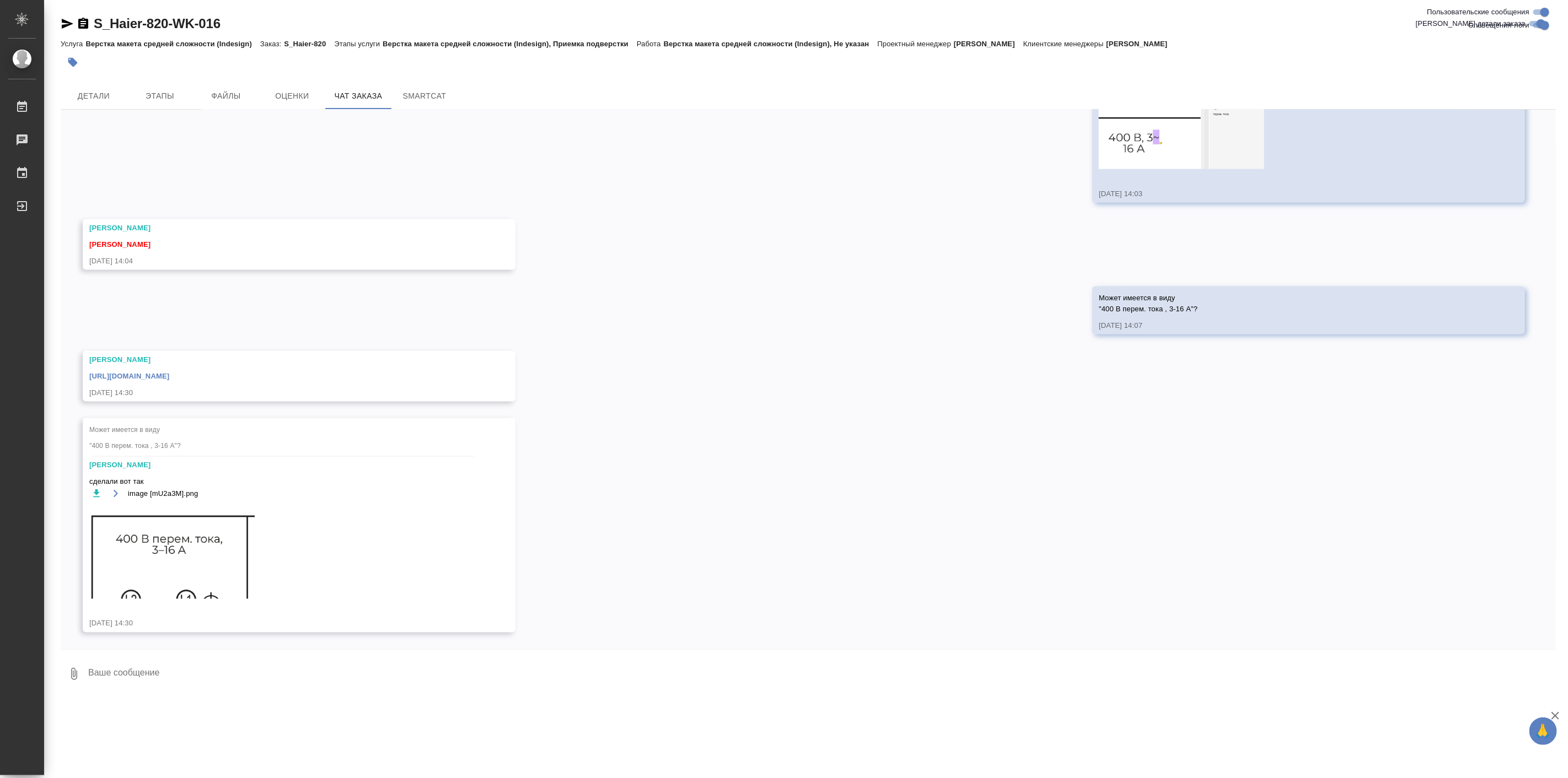
scroll to position [12309, 0]
click at [562, 542] on div "05.08, [DATE] [[PERSON_NAME] оставил комментарий: ">[URL][DOMAIN_NAME]" [DATE] …" at bounding box center [808, 380] width 1495 height 539
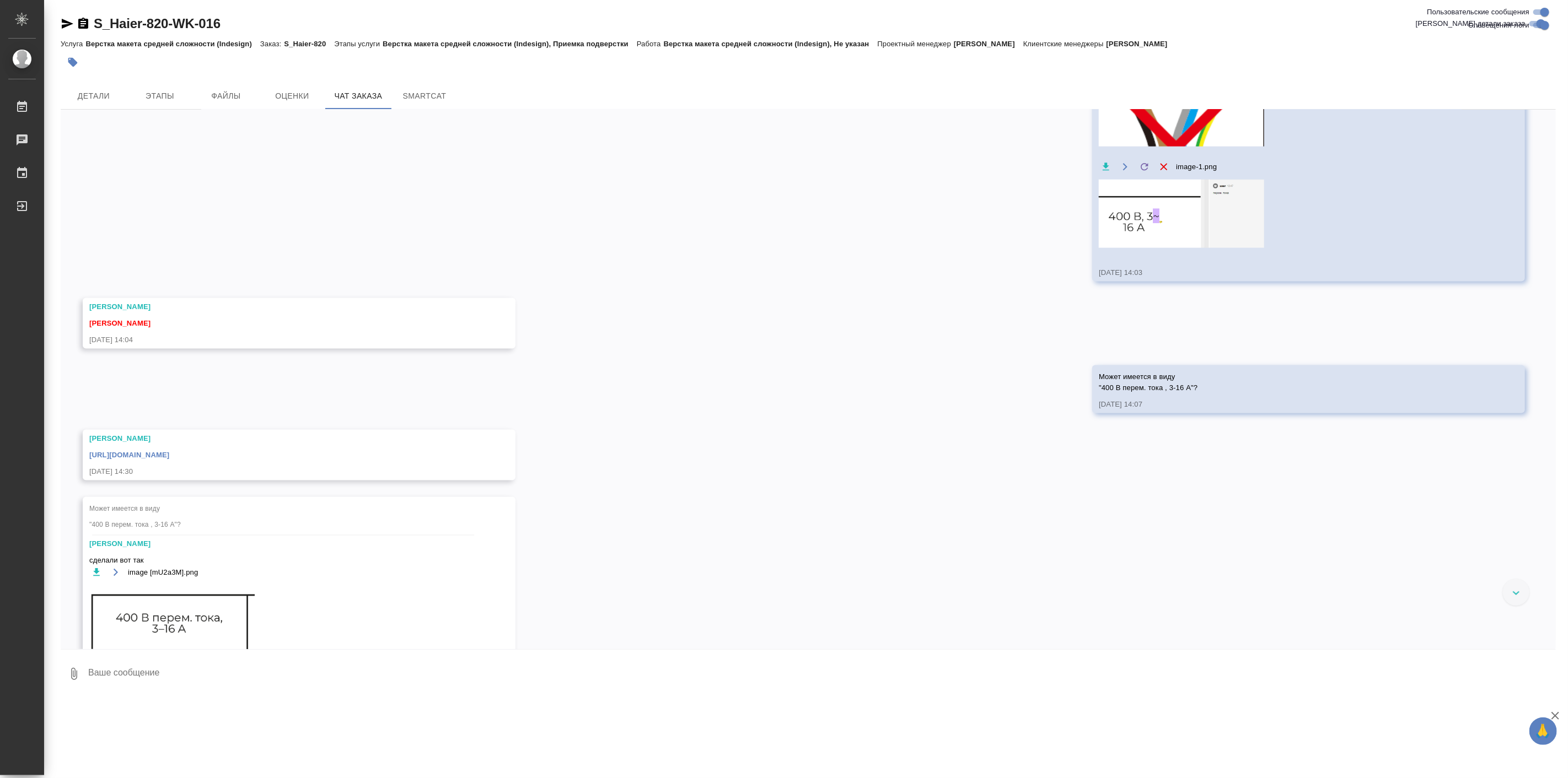
scroll to position [11789, 0]
click at [225, 431] on div "05.08, [DATE] [[PERSON_NAME] оставил комментарий: ">[URL][DOMAIN_NAME]" [DATE] …" at bounding box center [808, 380] width 1495 height 539
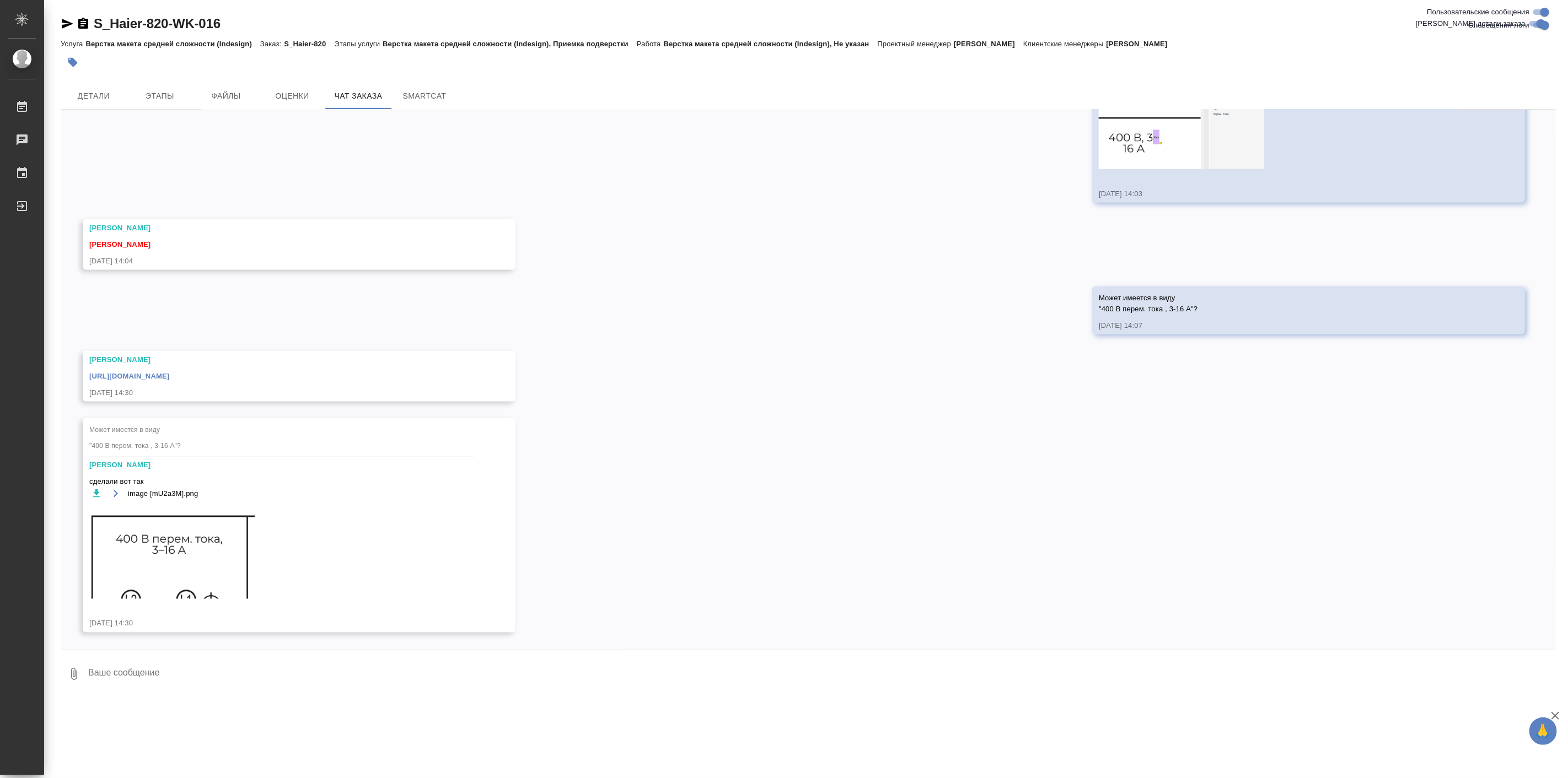
scroll to position [12401, 0]
drag, startPoint x: 817, startPoint y: 483, endPoint x: 900, endPoint y: 571, distance: 121.0
click at [900, 571] on div "05.08, [DATE] [[PERSON_NAME] оставил комментарий: ">[URL][DOMAIN_NAME]" [DATE] …" at bounding box center [808, 380] width 1495 height 539
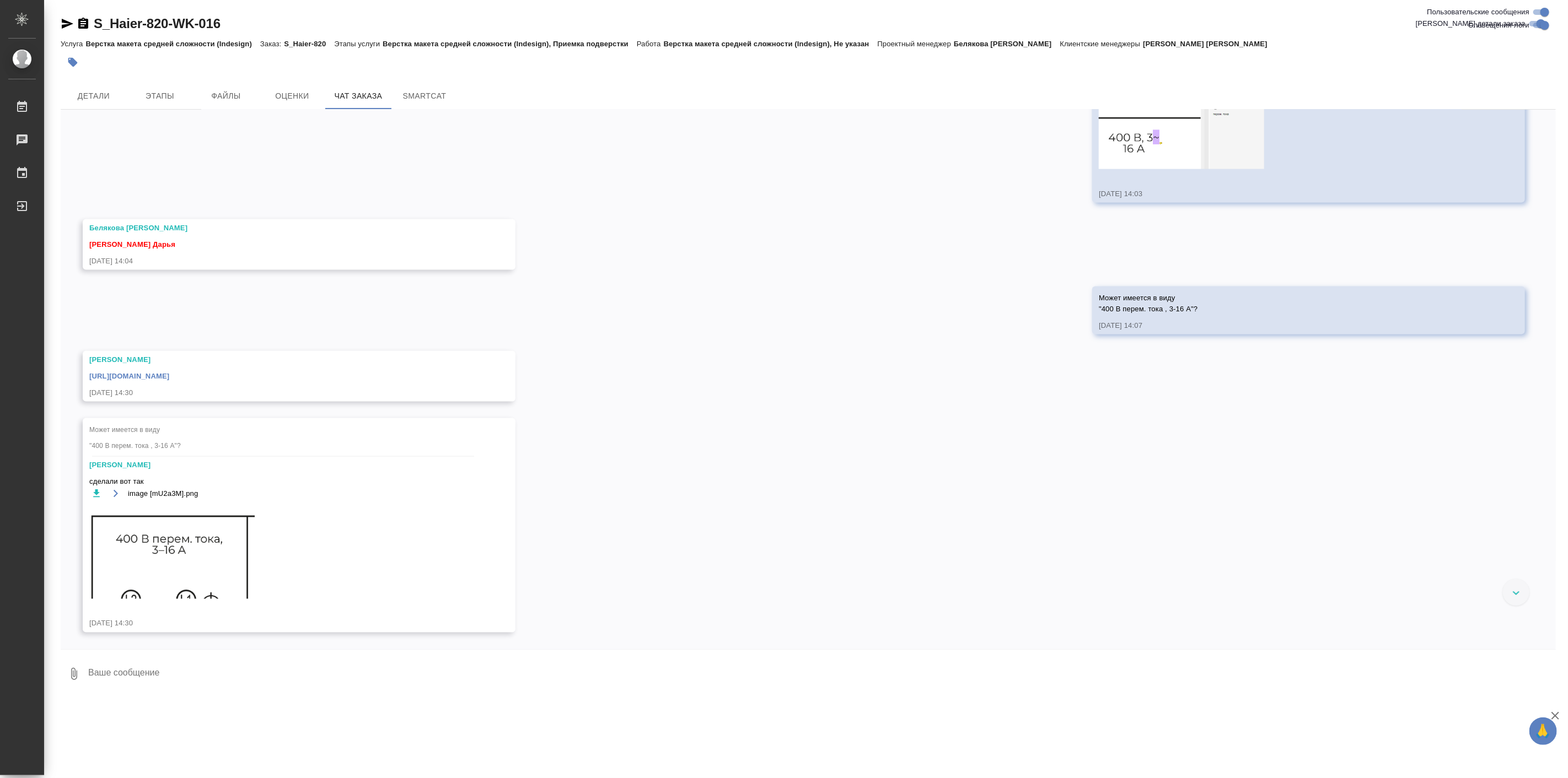
drag, startPoint x: 899, startPoint y: 553, endPoint x: 735, endPoint y: 575, distance: 165.5
click at [735, 575] on div "05.08, [DATE] [[PERSON_NAME] оставил комментарий: ">[URL][DOMAIN_NAME]" [DATE] …" at bounding box center [808, 380] width 1495 height 539
click at [465, 690] on textarea at bounding box center [821, 674] width 1469 height 38
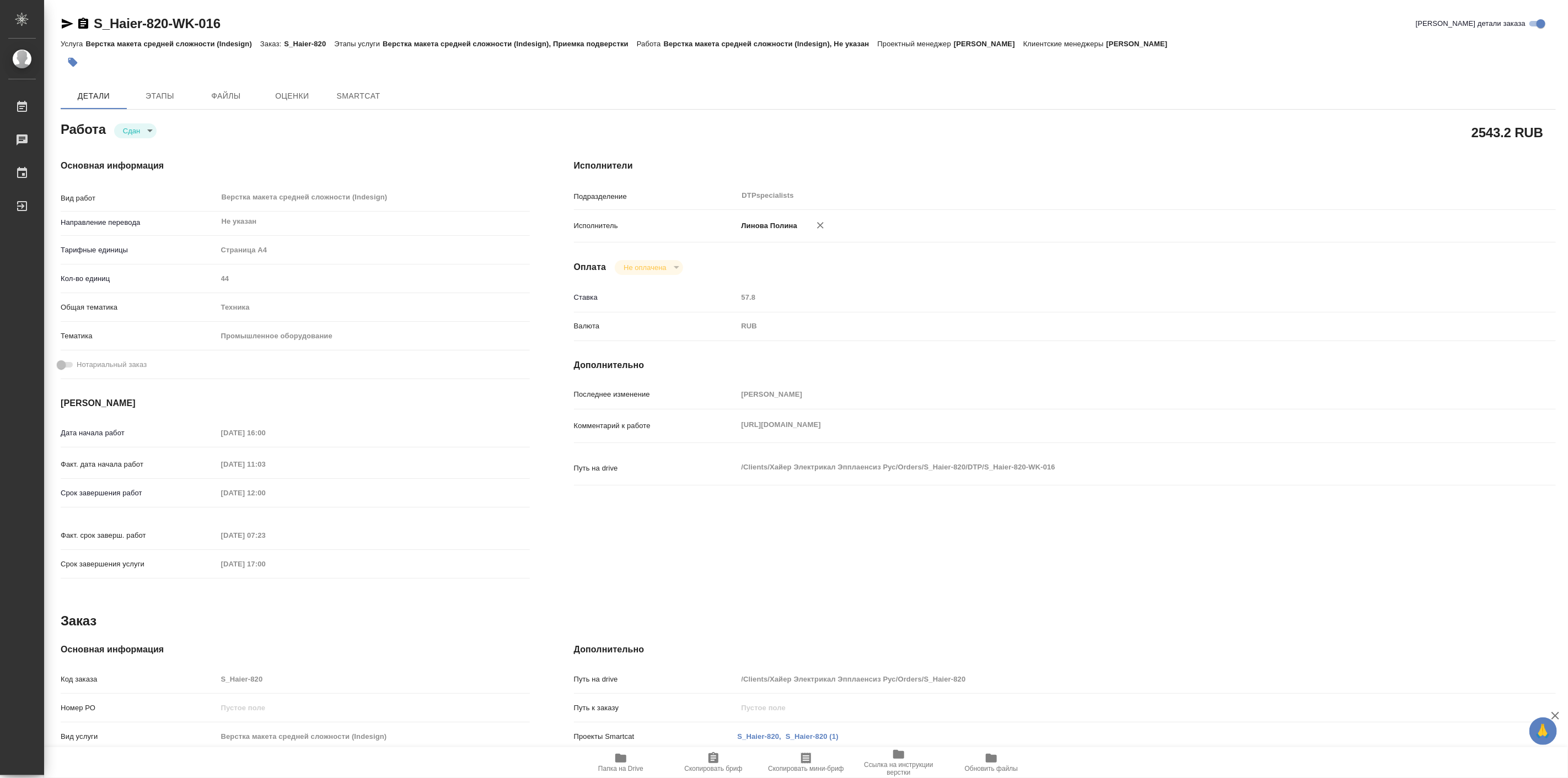
type textarea "x"
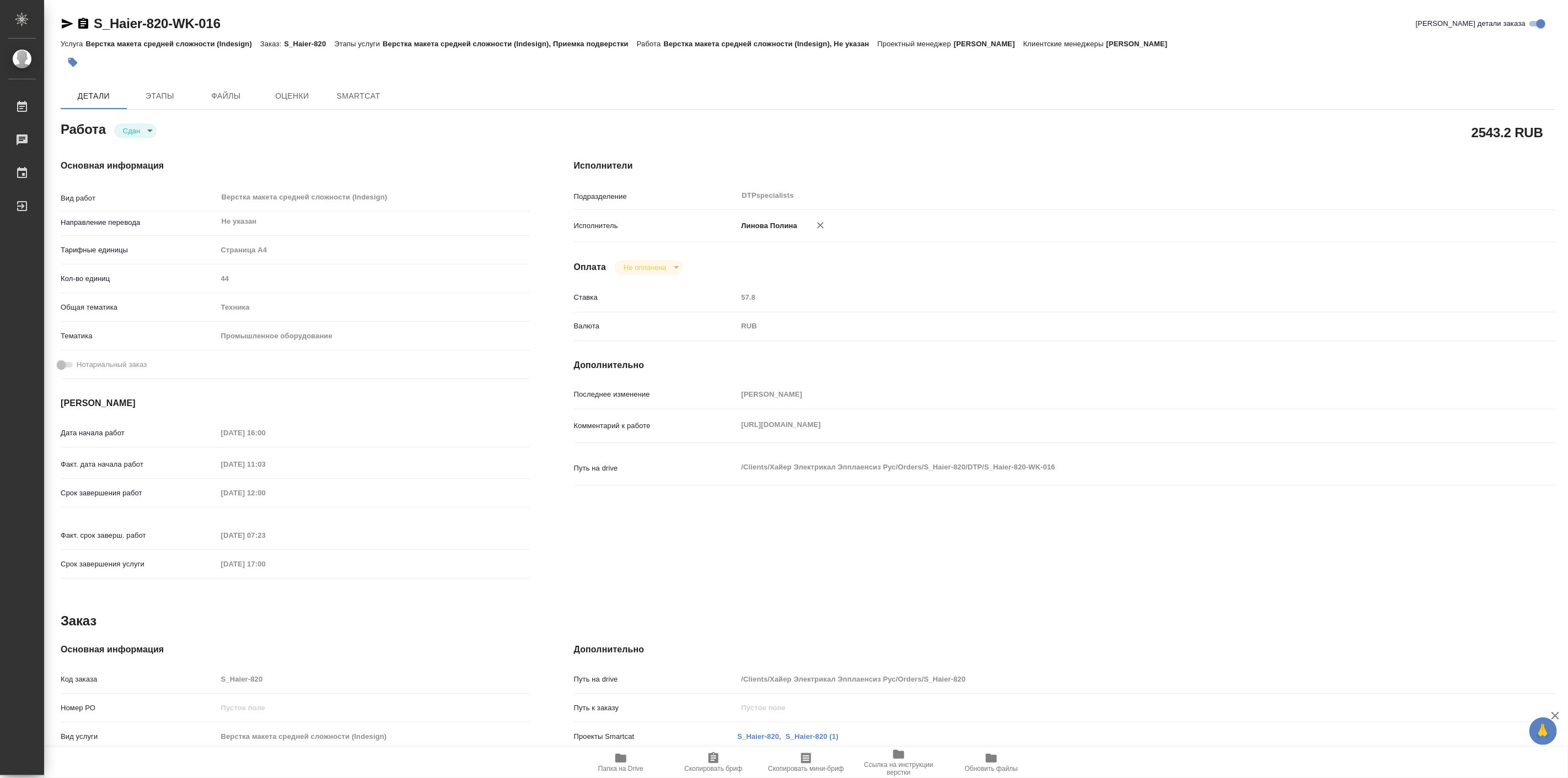
type textarea "x"
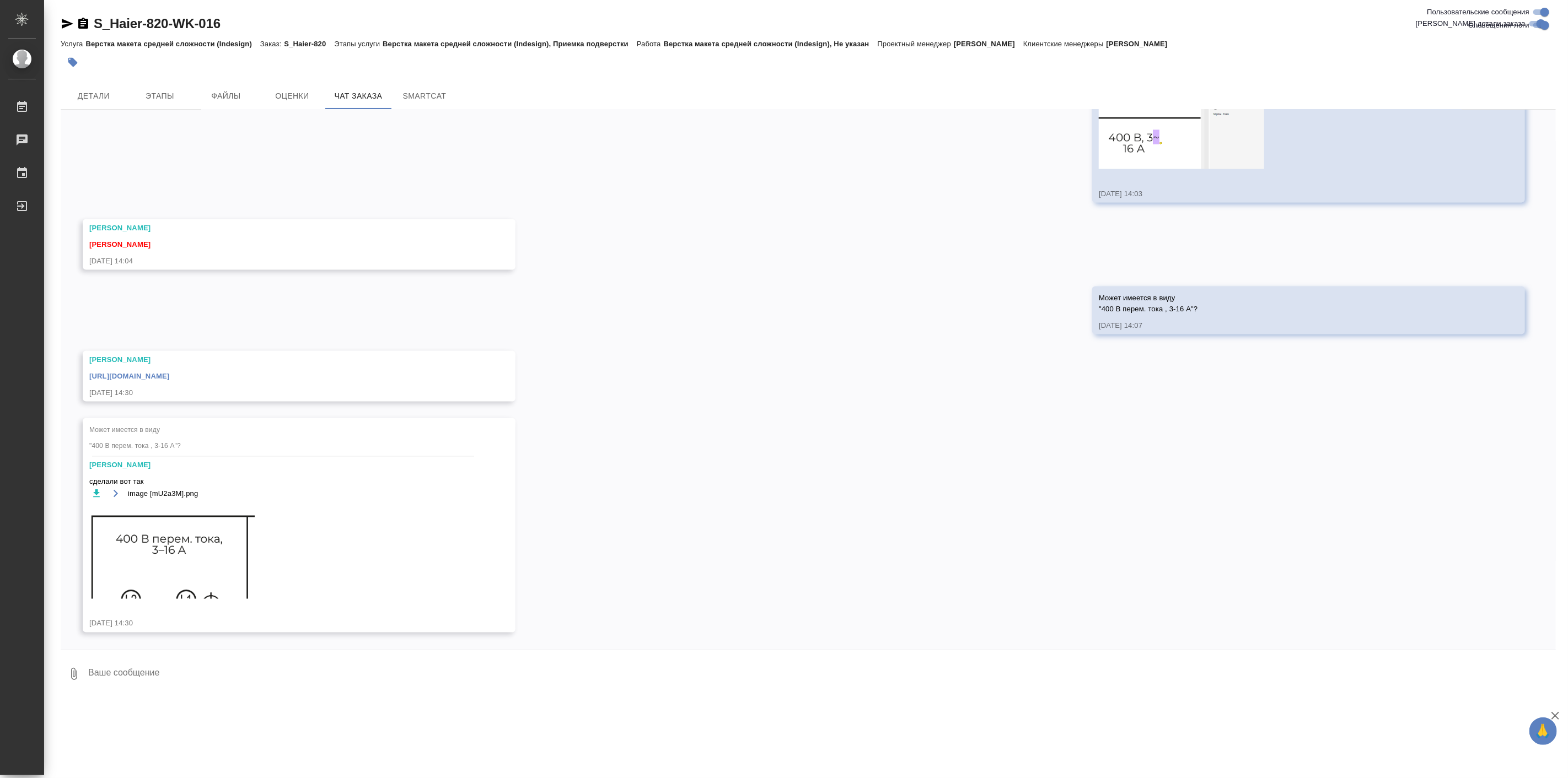
scroll to position [12004, 0]
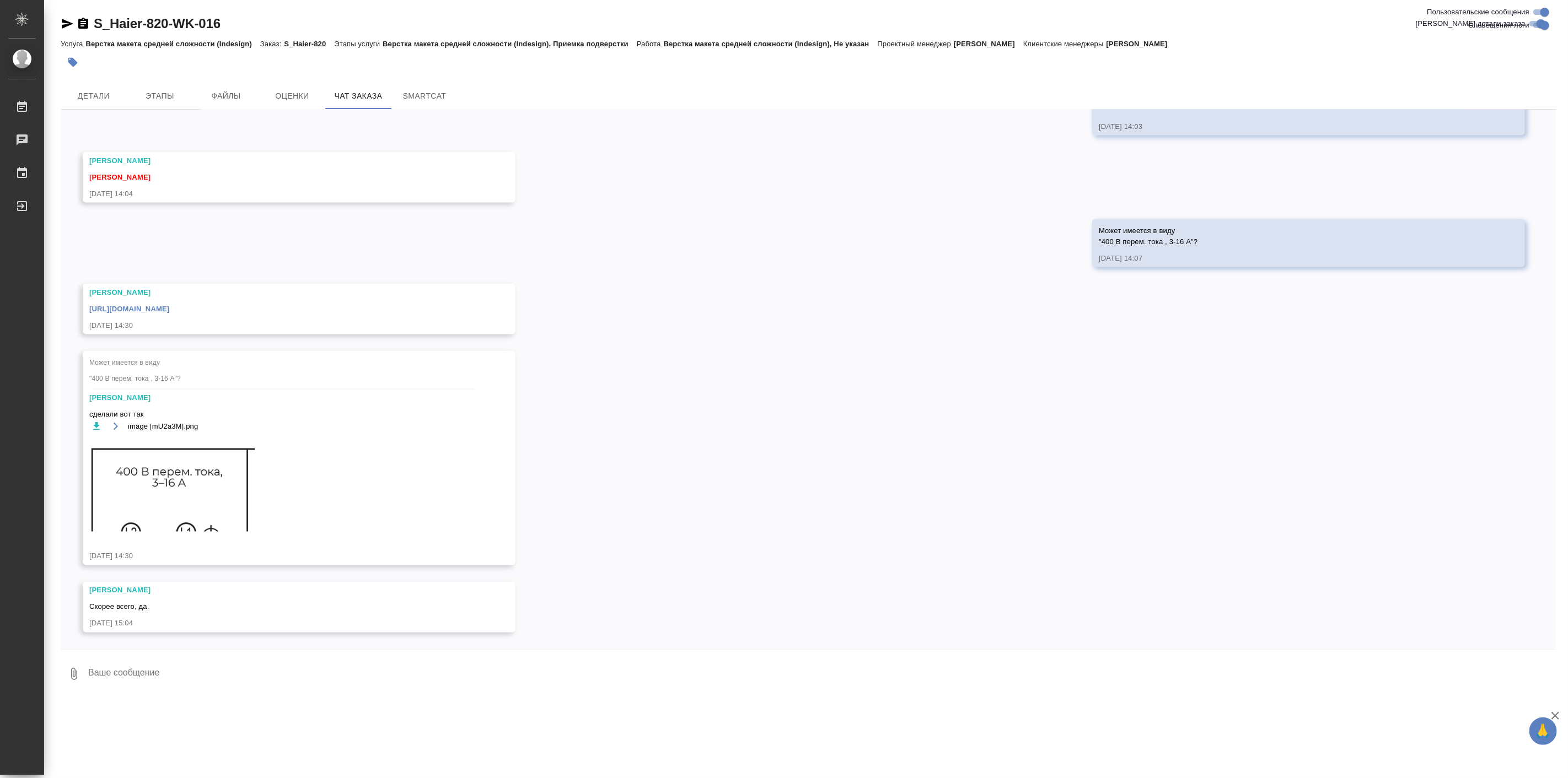
scroll to position [12469, 0]
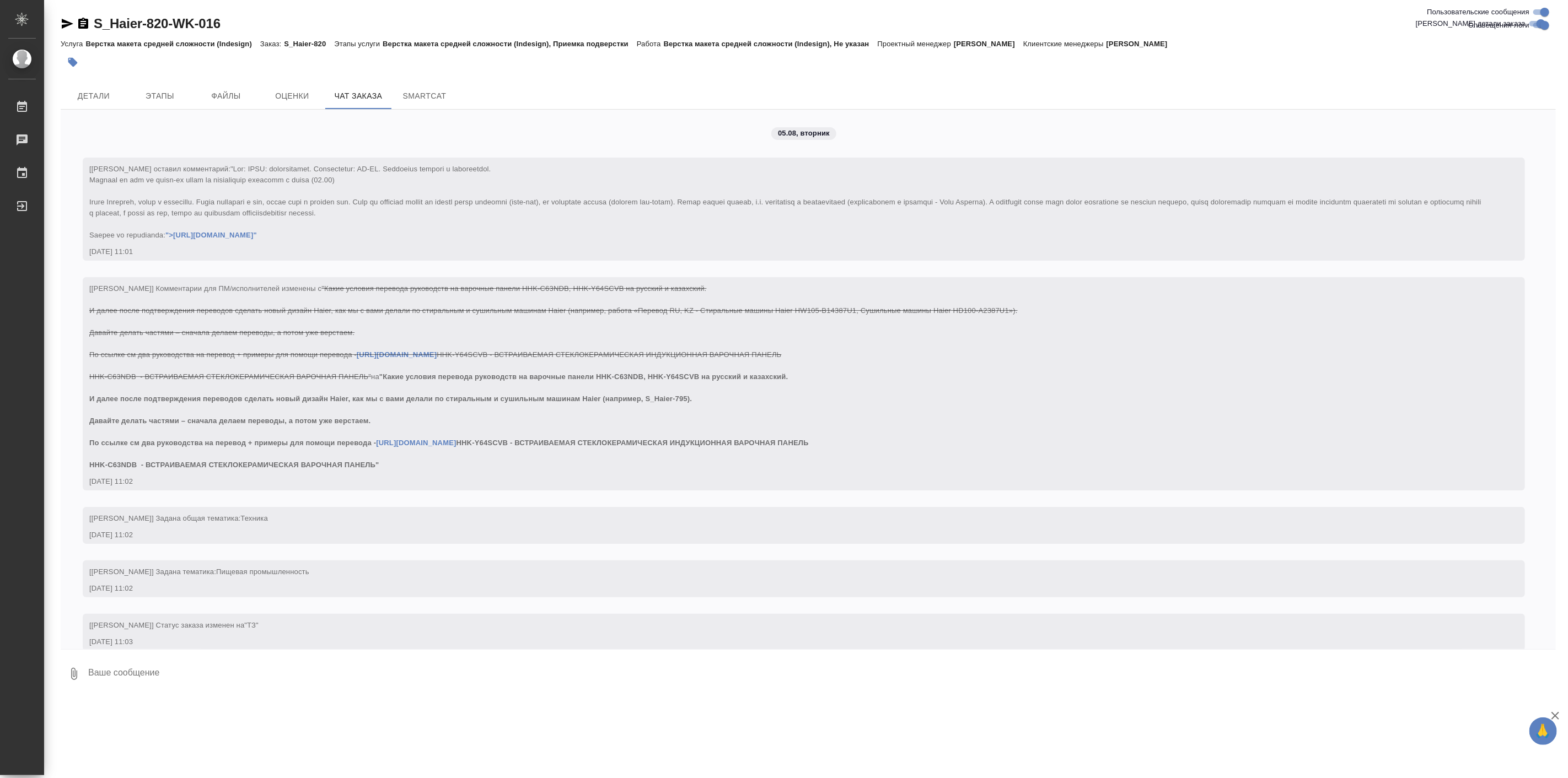
scroll to position [12469, 0]
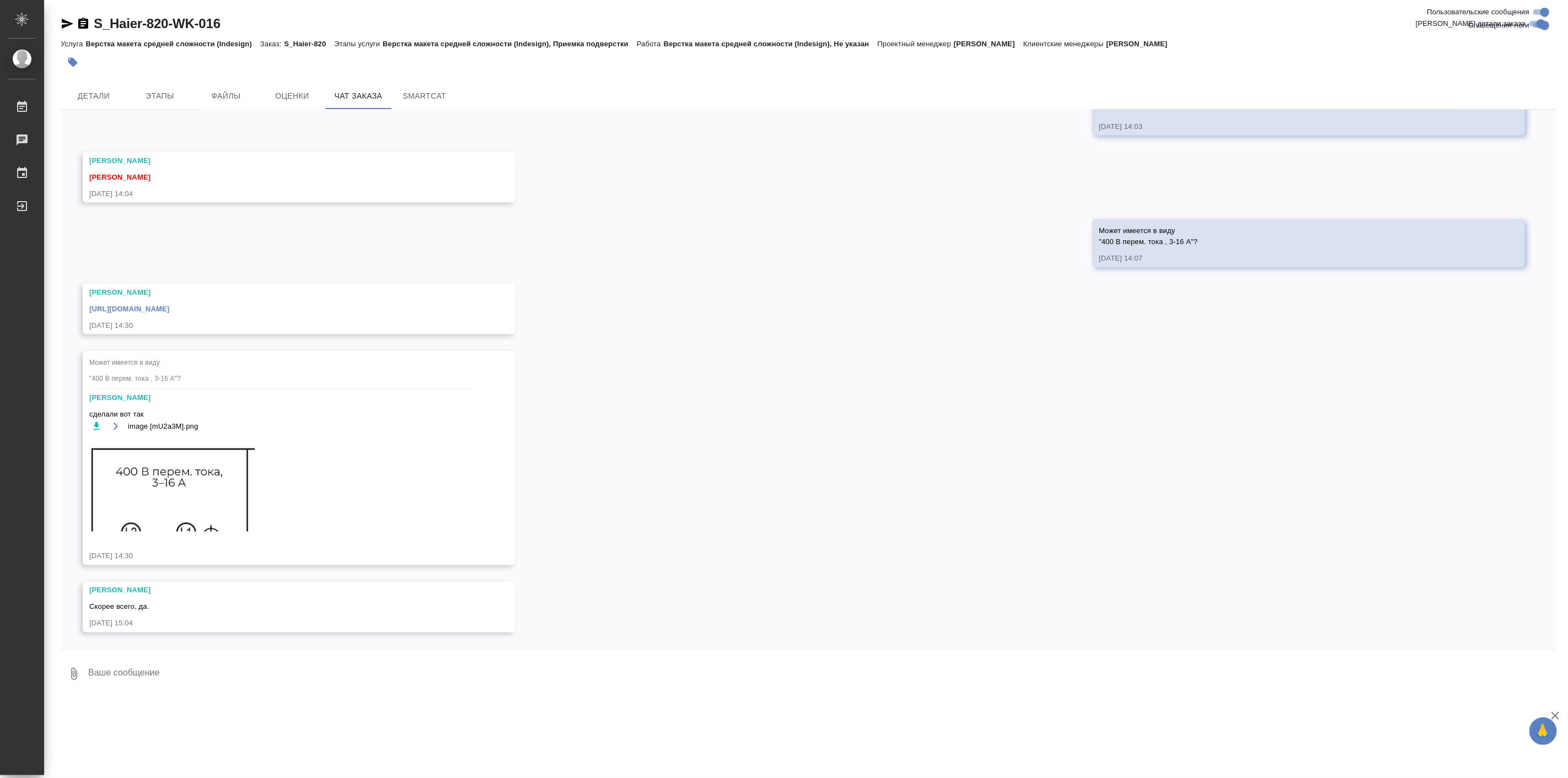
click at [1313, 432] on div "05.08, вторник [Усманова Ольга] Клиент оставил комментарий: ">https://drive.awa…" at bounding box center [808, 380] width 1495 height 539
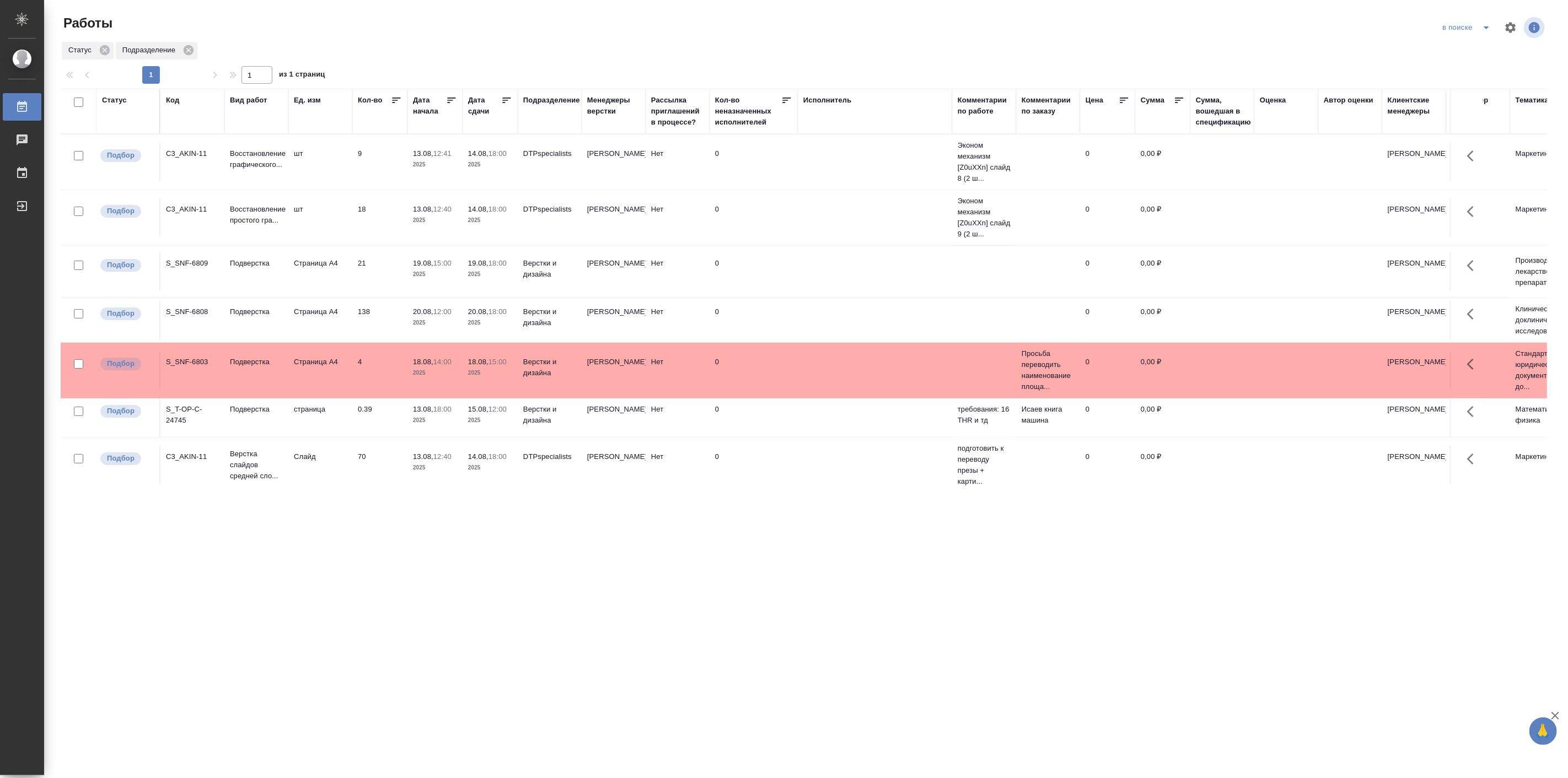
click at [1488, 32] on icon "split button" at bounding box center [1486, 28] width 13 height 13
click at [1468, 81] on li "Мои" at bounding box center [1468, 85] width 62 height 18
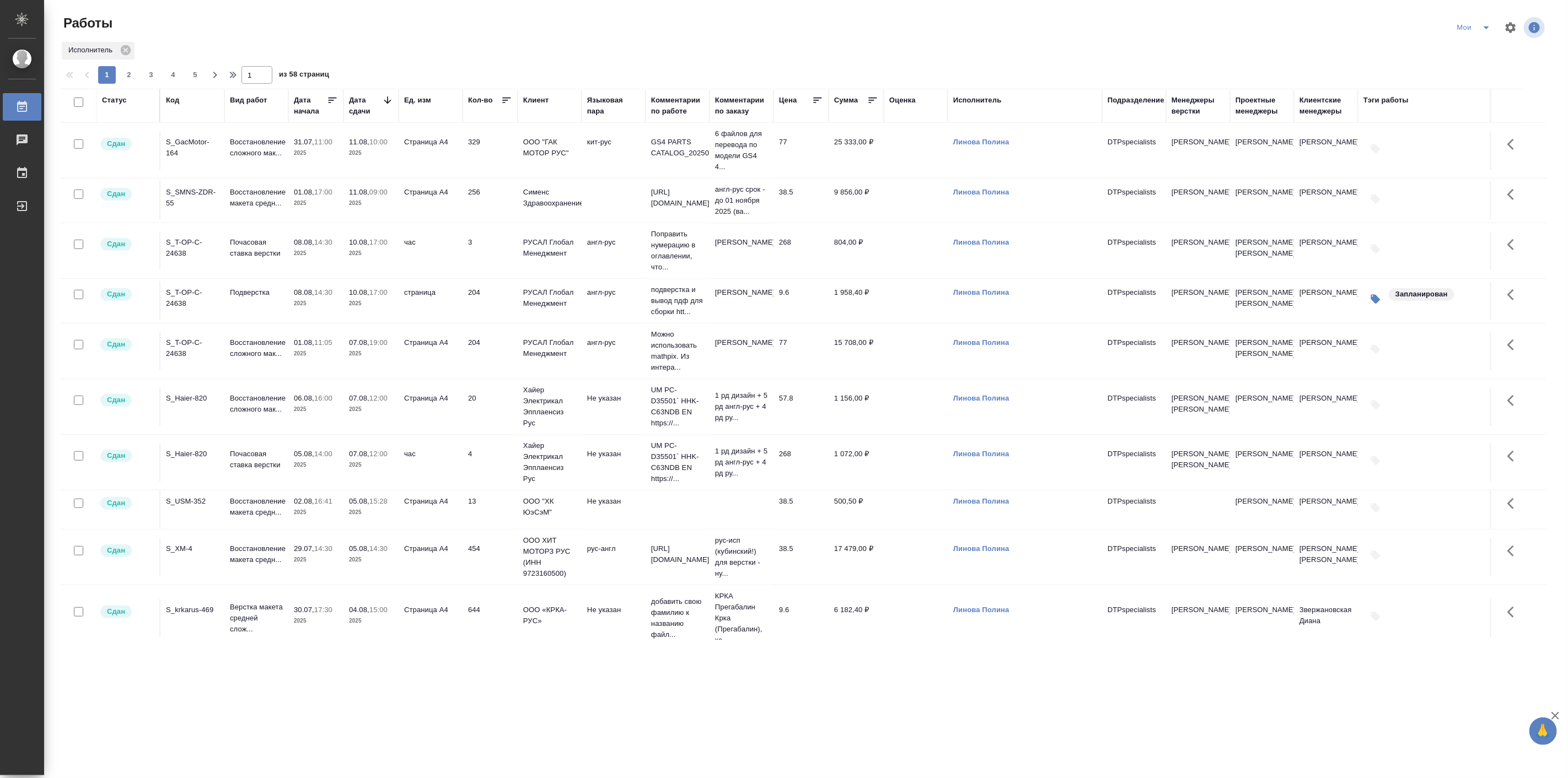
scroll to position [827, 0]
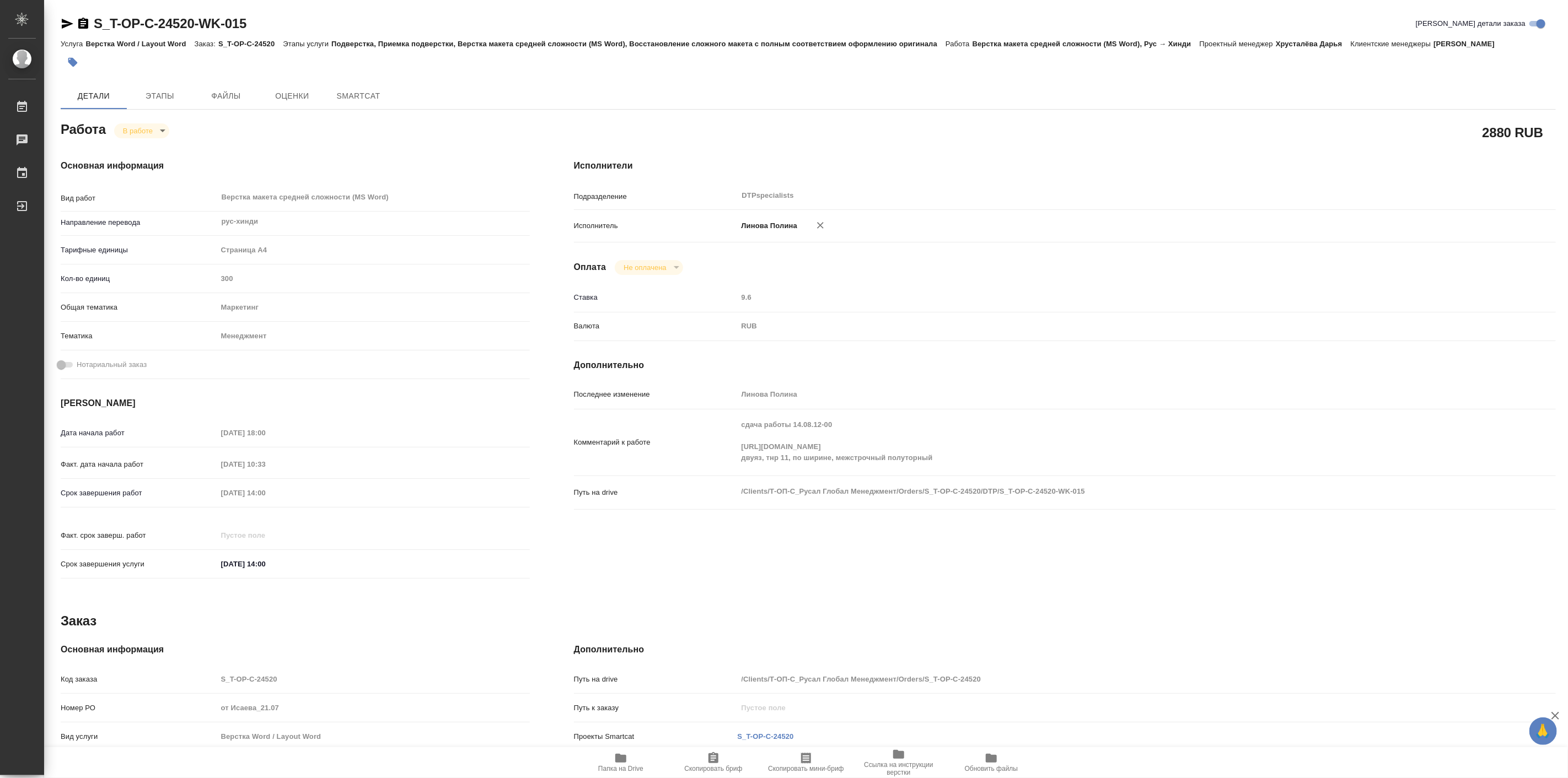
type textarea "x"
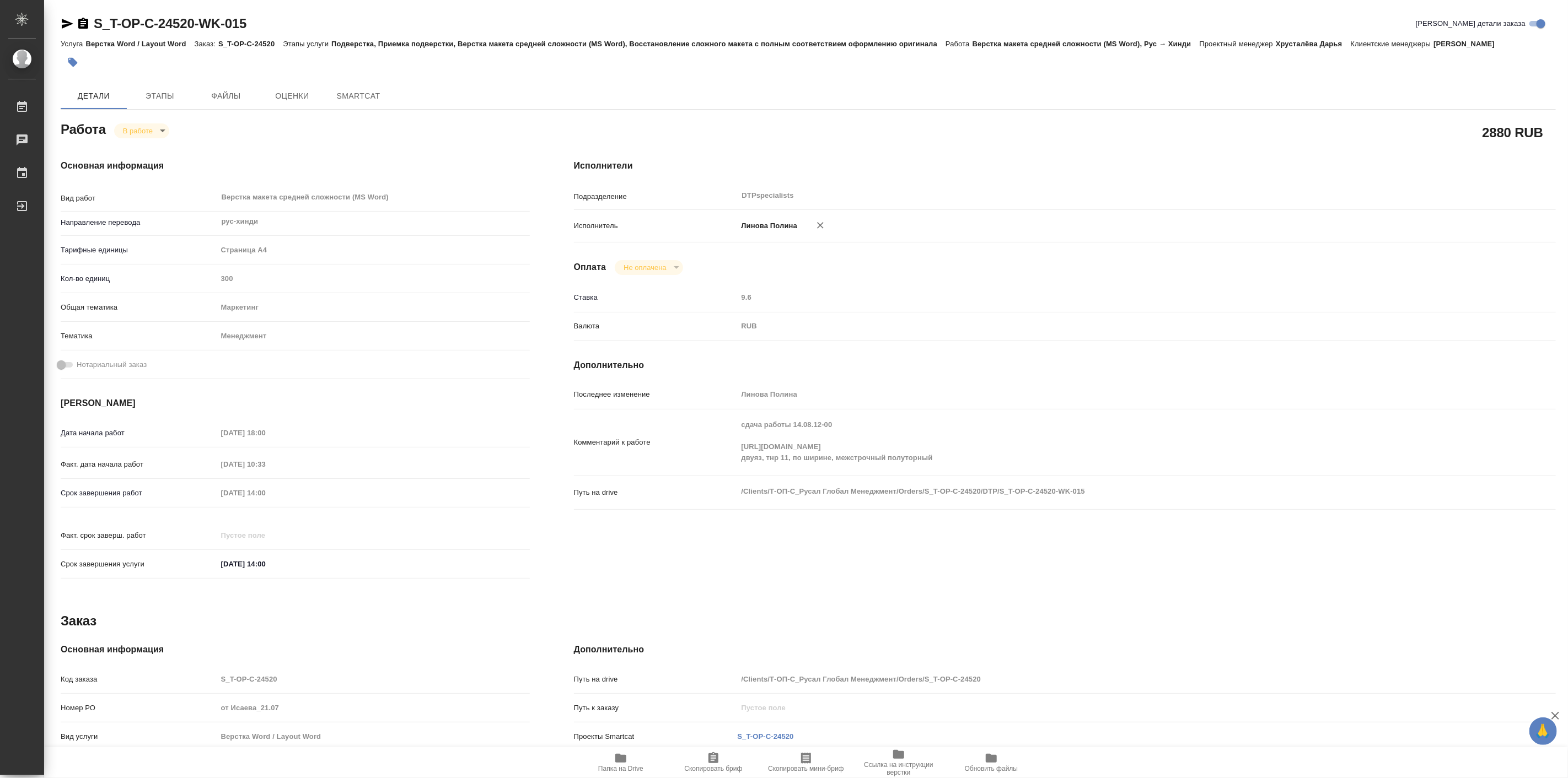
type textarea "x"
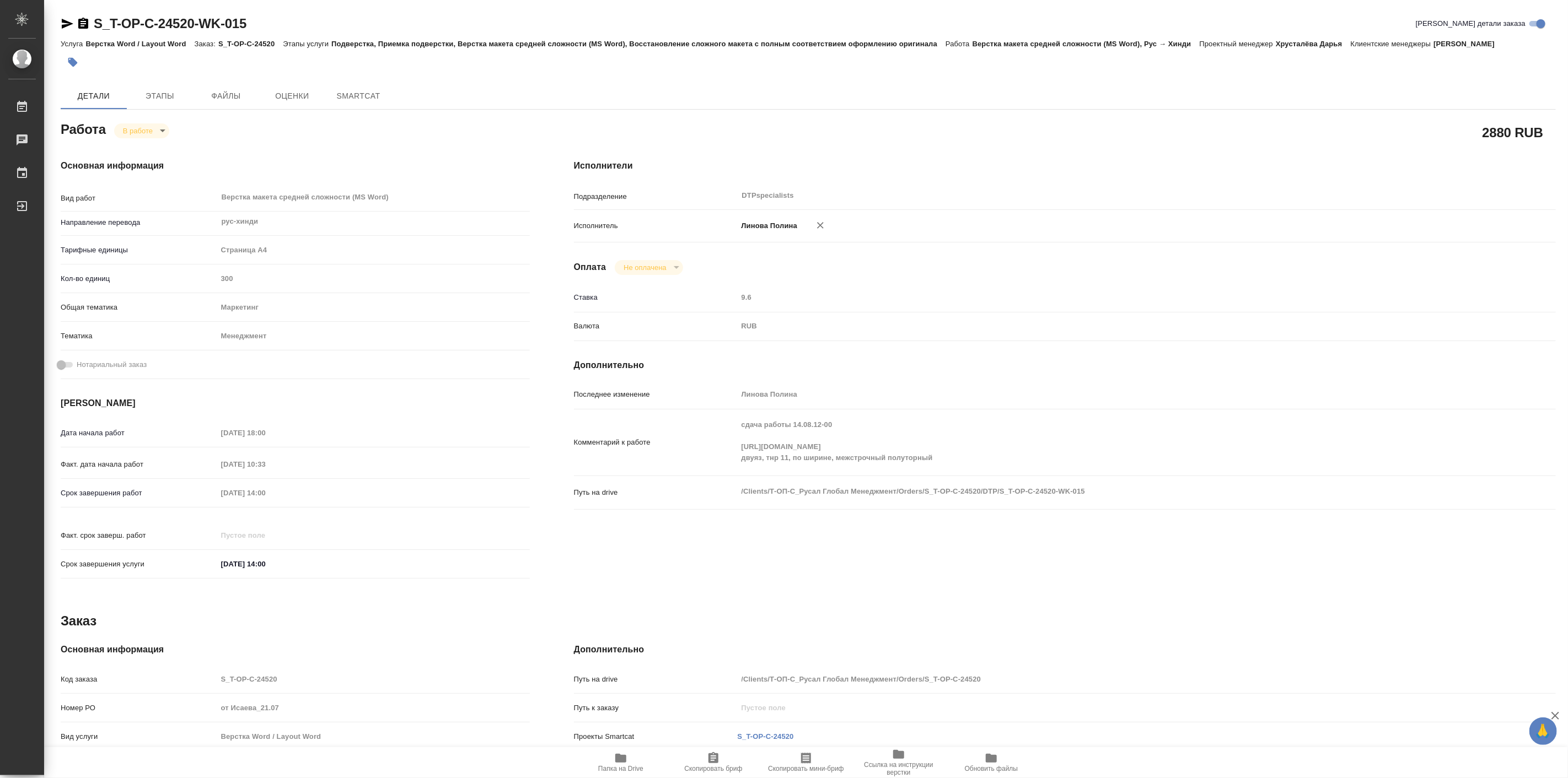
type textarea "x"
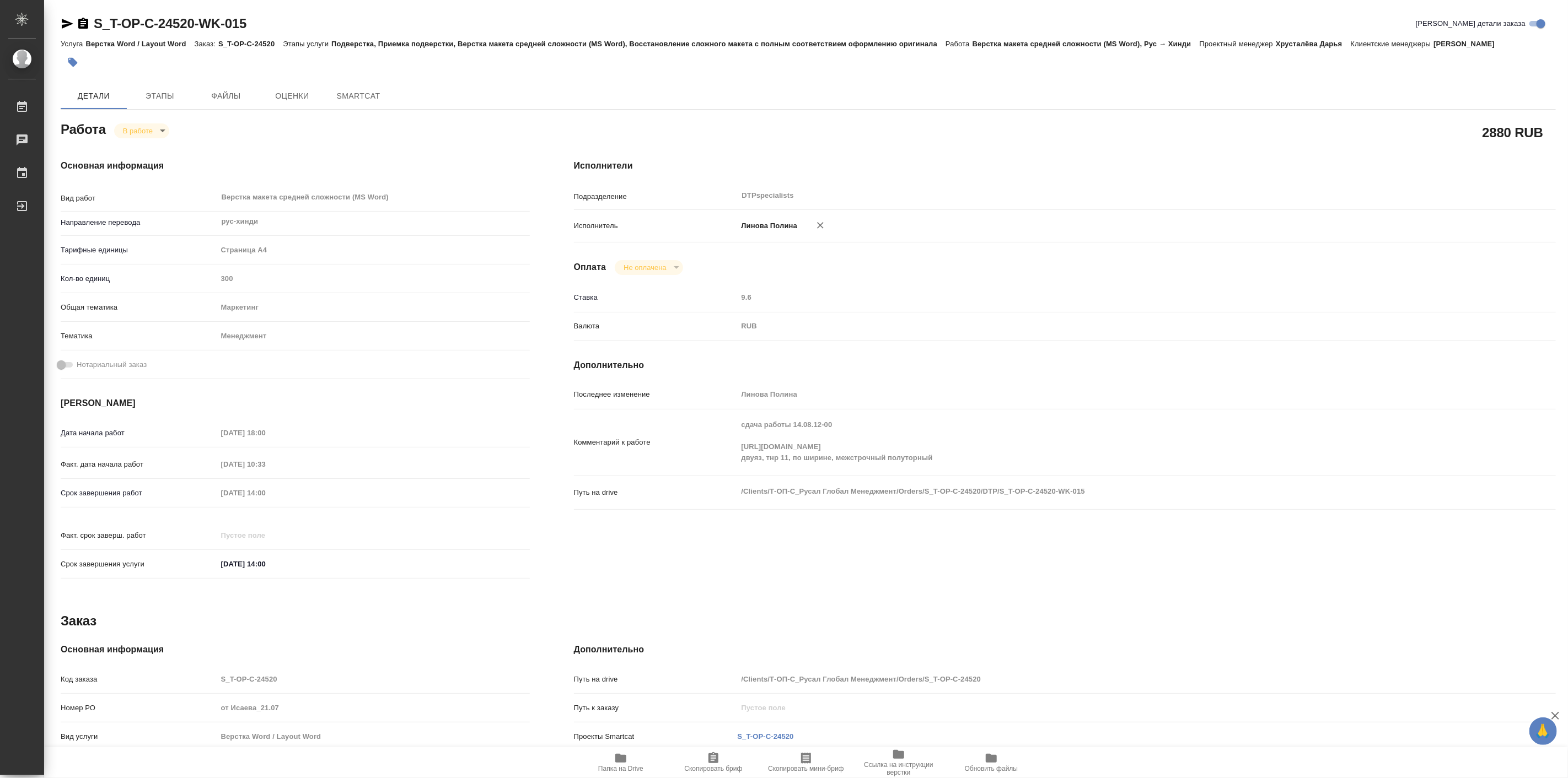
type textarea "x"
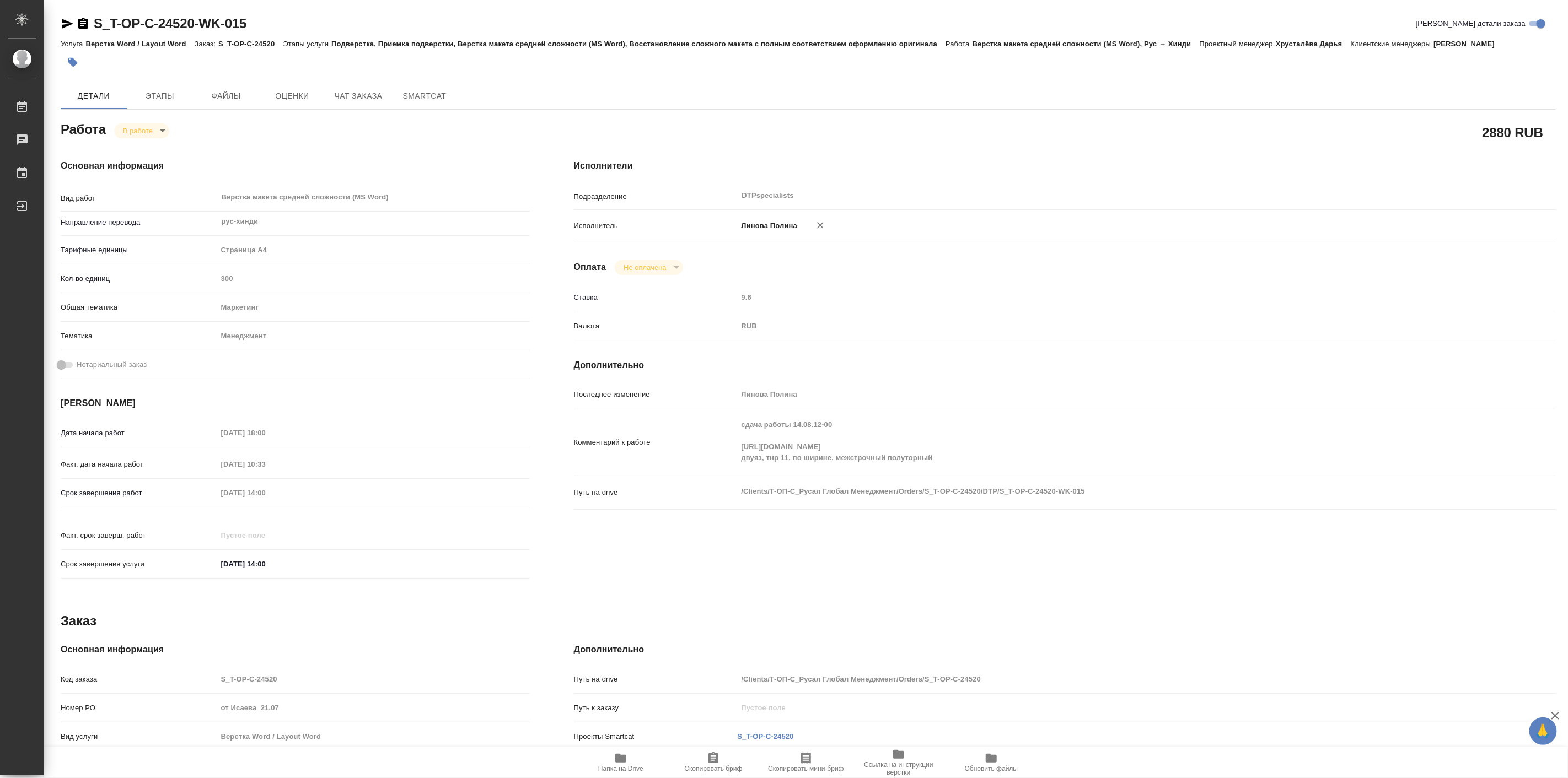
type textarea "x"
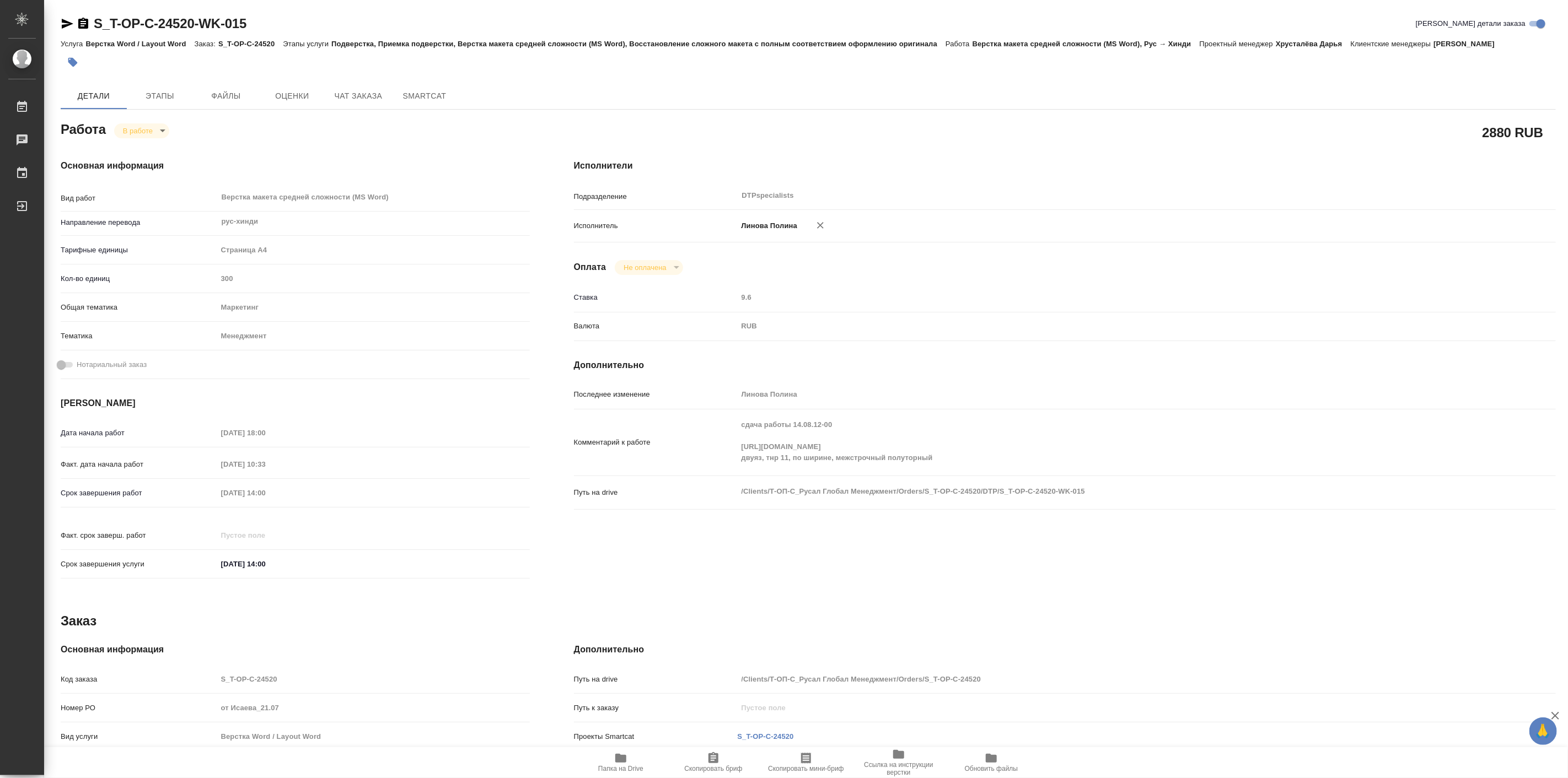
type textarea "x"
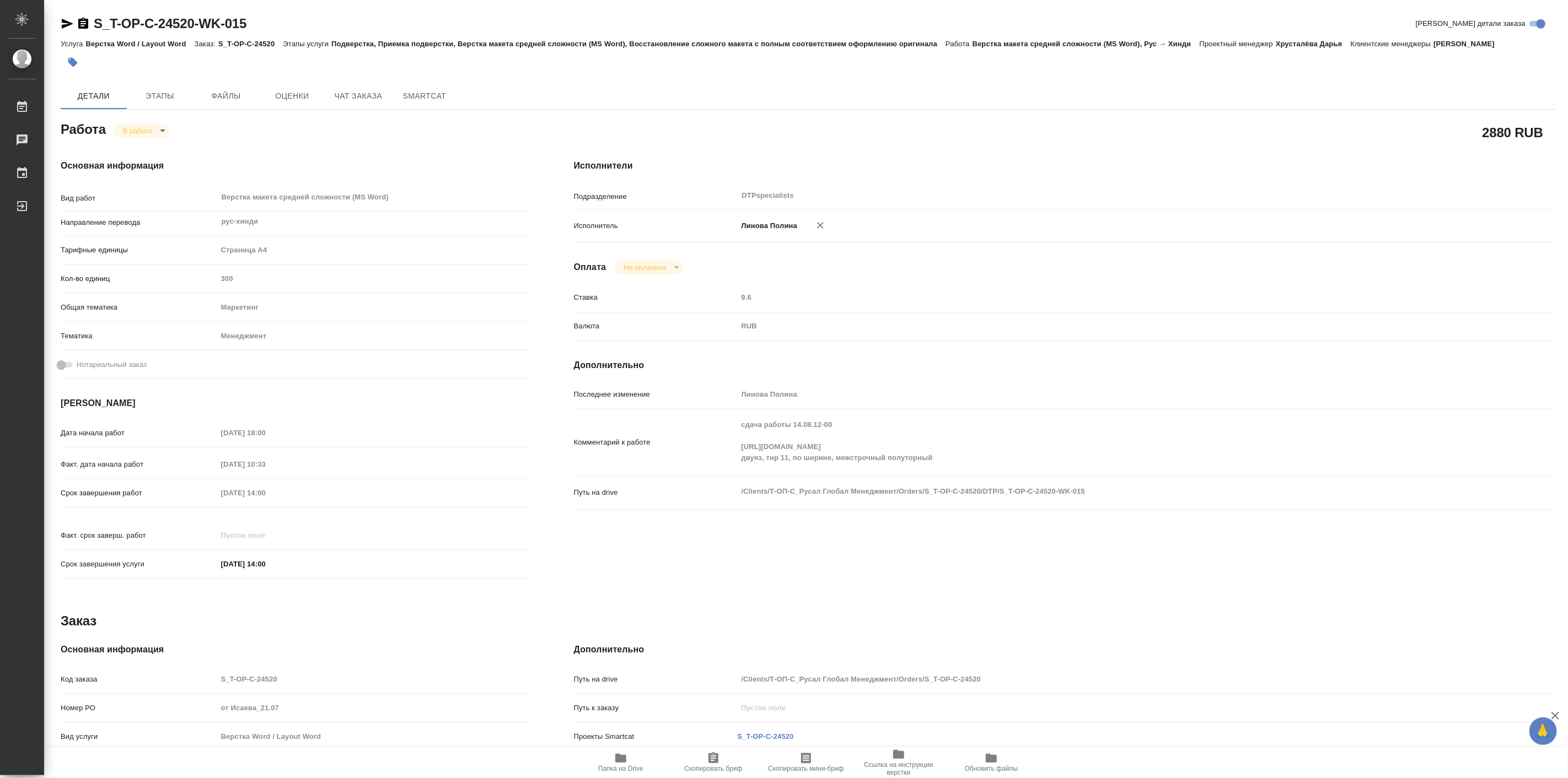
type textarea "x"
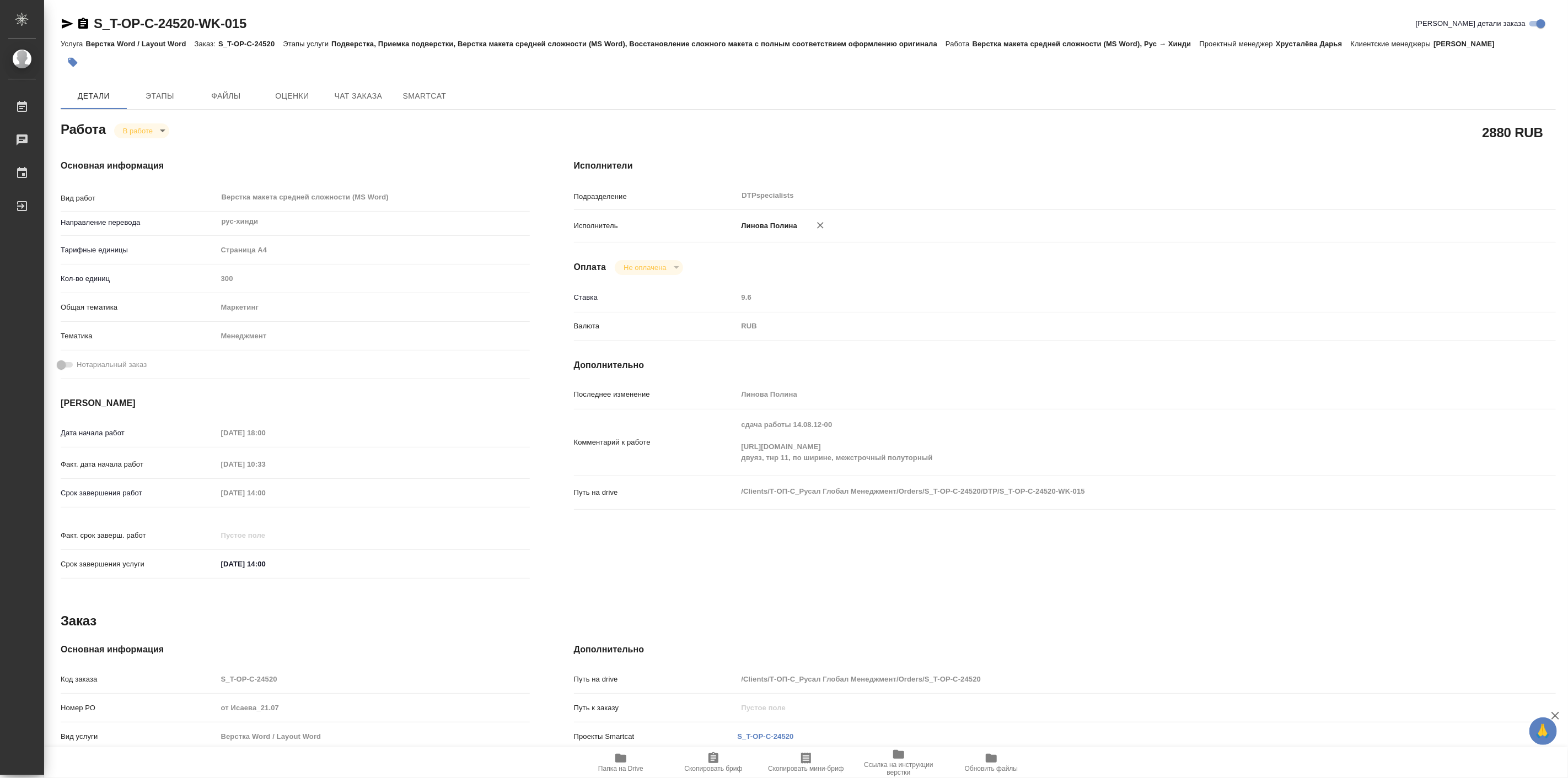
click at [613, 768] on span "Папка на Drive" at bounding box center [620, 769] width 45 height 7
type textarea "x"
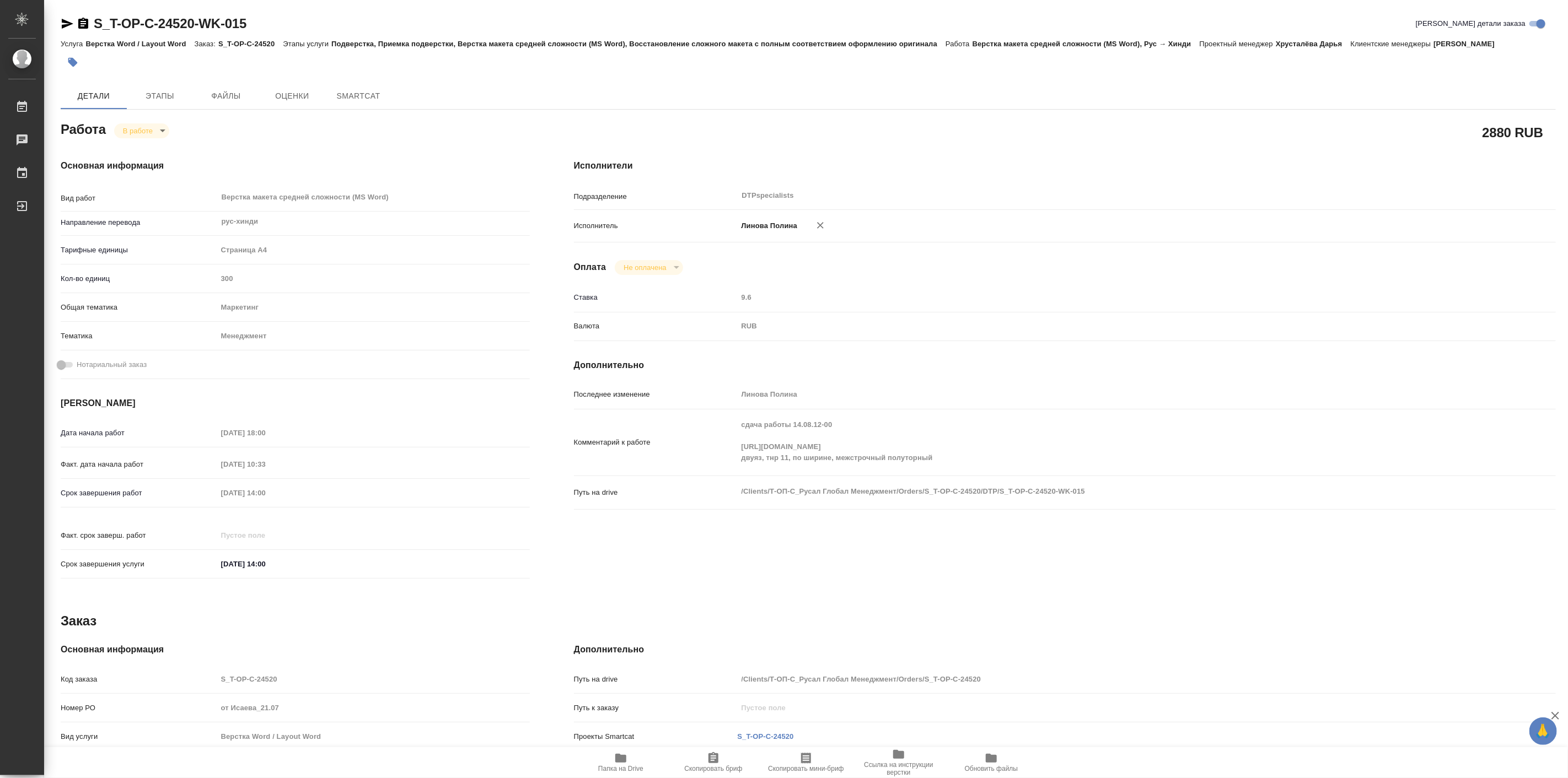
type textarea "x"
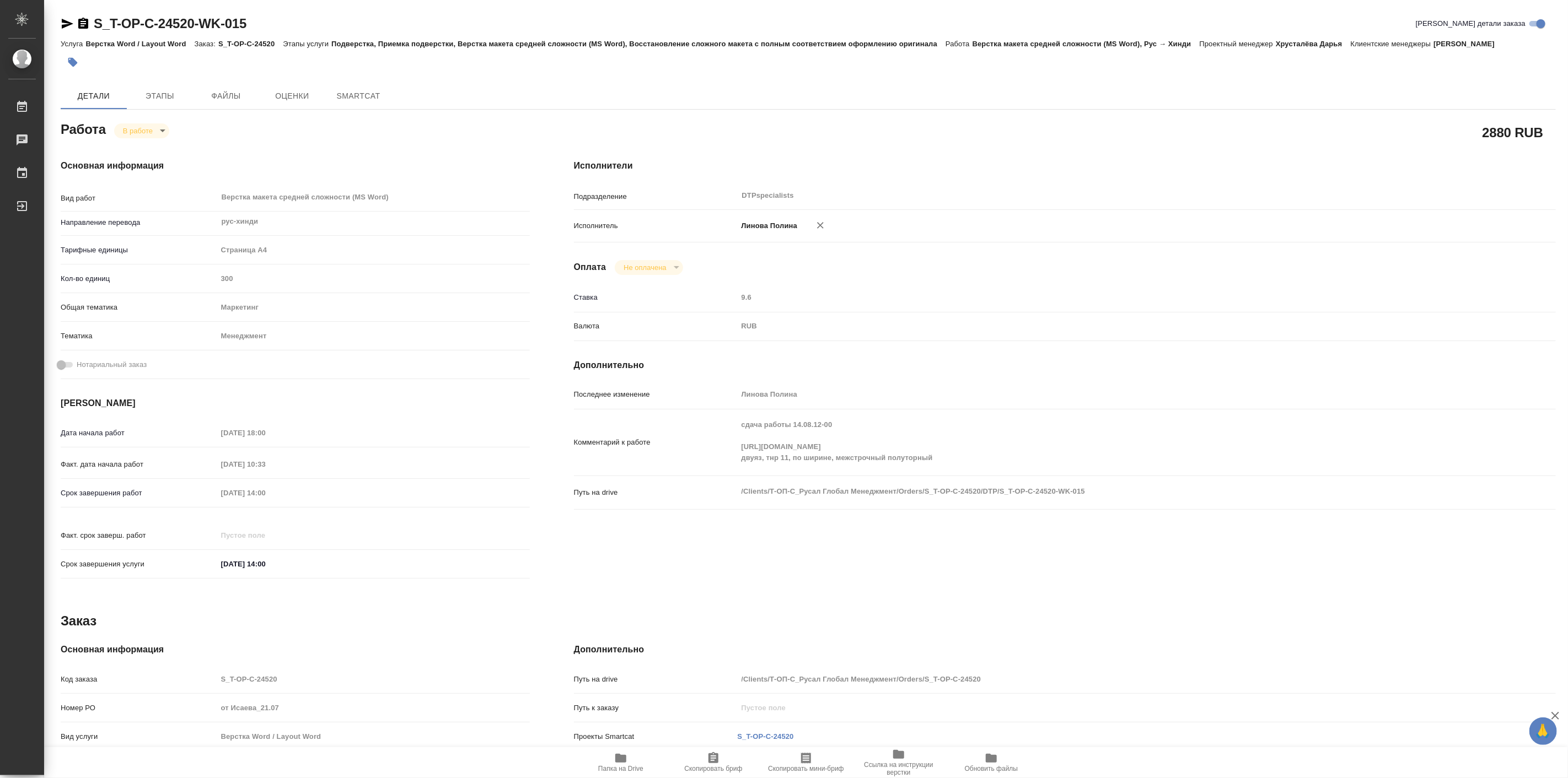
type textarea "x"
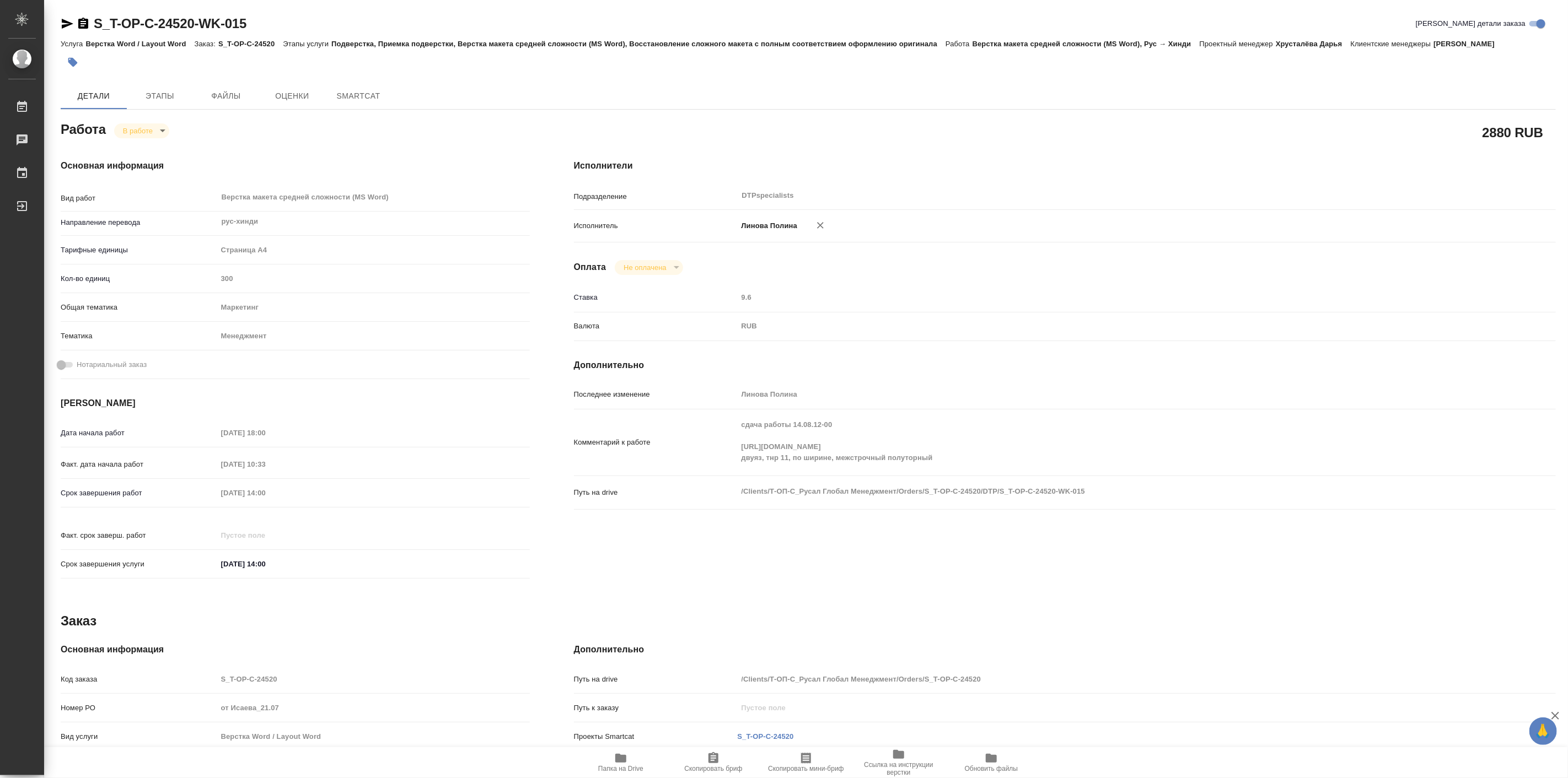
type textarea "x"
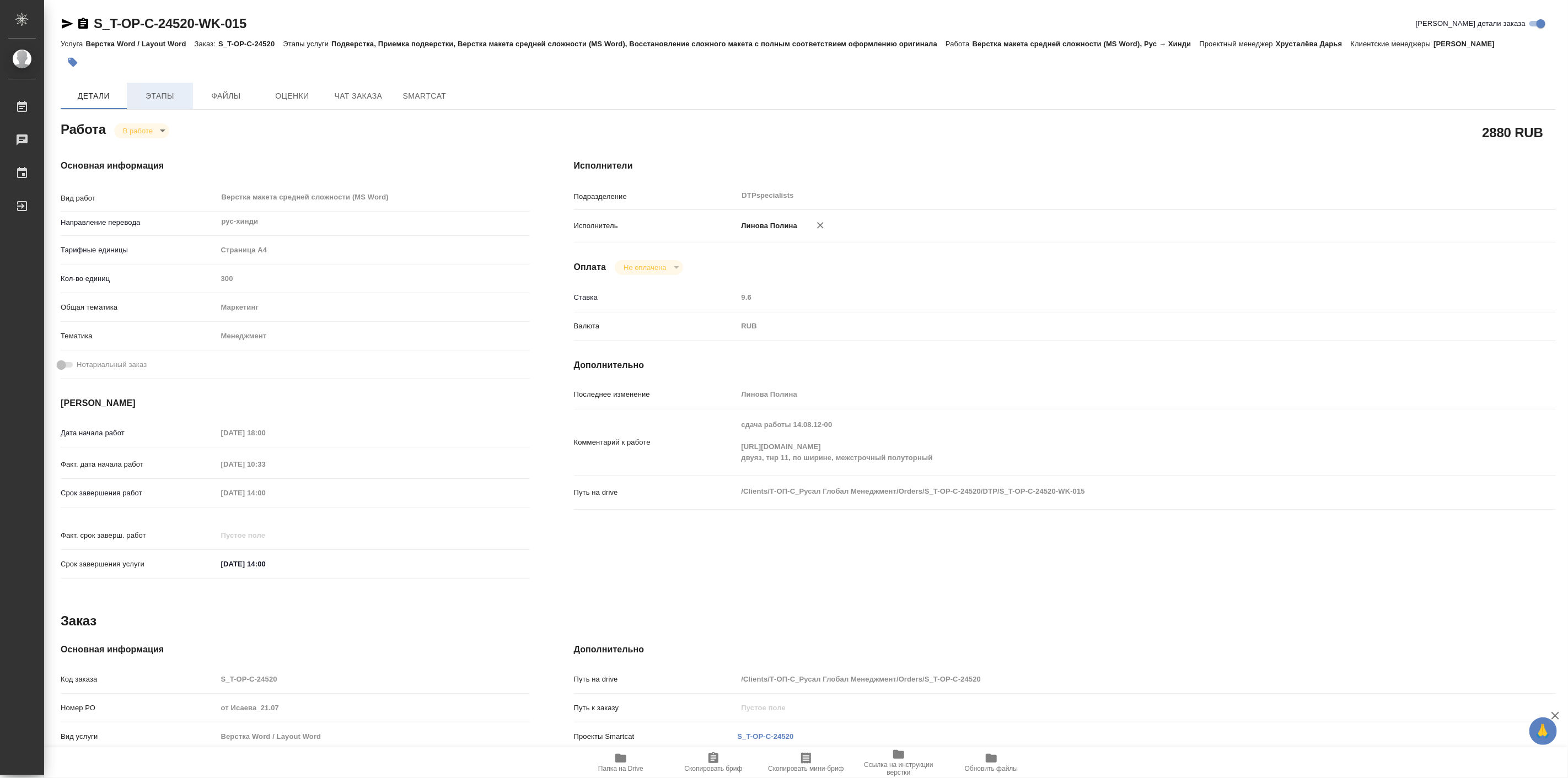
type textarea "x"
click at [168, 92] on span "Этапы" at bounding box center [160, 96] width 53 height 13
